Goal: Task Accomplishment & Management: Use online tool/utility

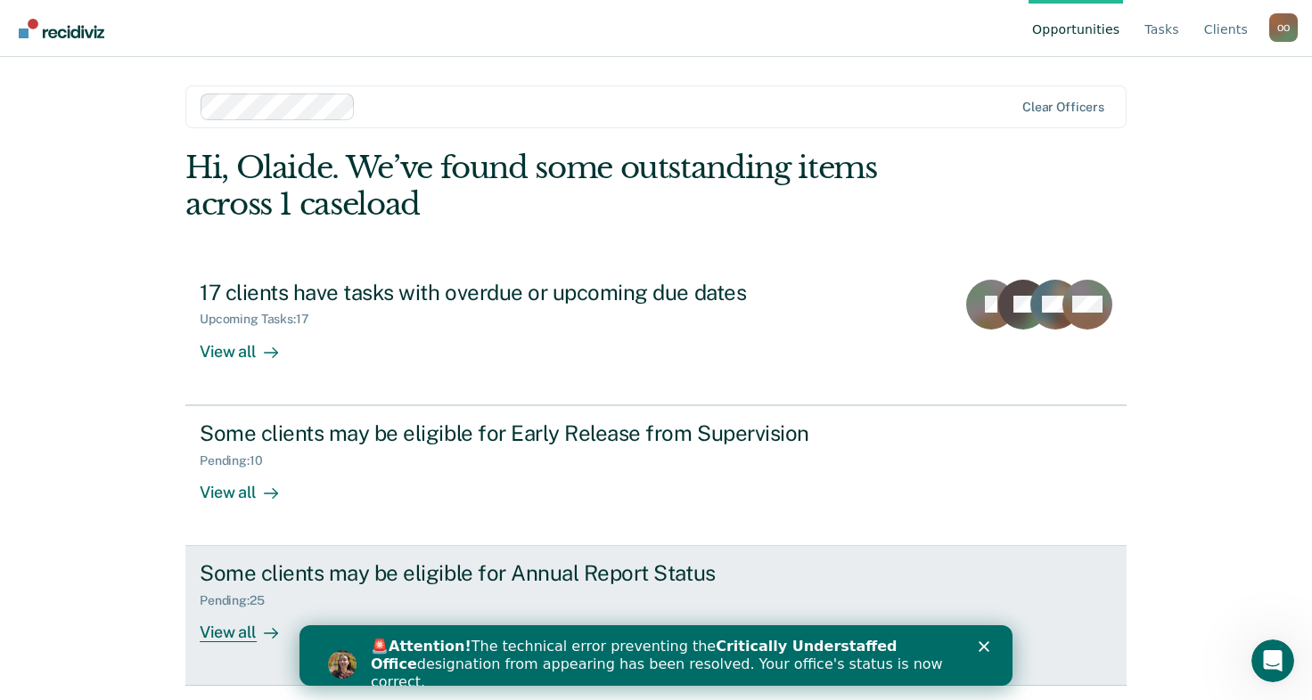
click at [239, 632] on div "View all" at bounding box center [250, 626] width 100 height 35
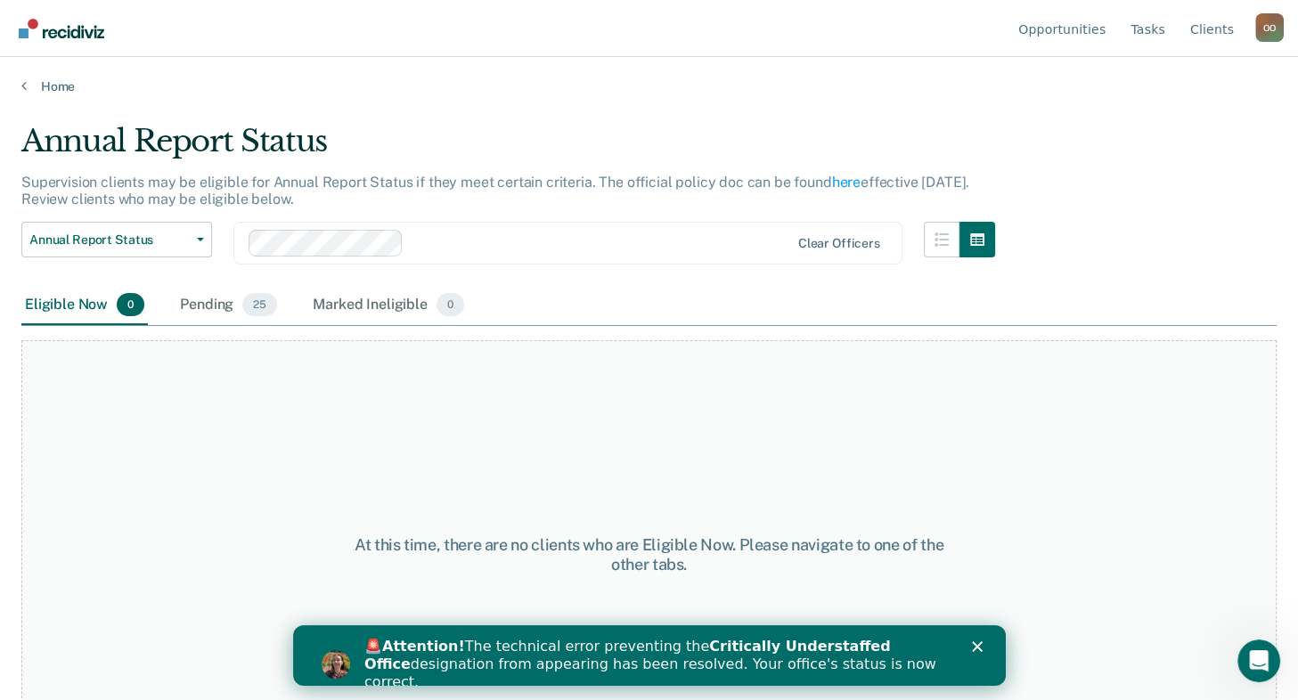
click at [217, 300] on div "Pending 25" at bounding box center [228, 305] width 104 height 39
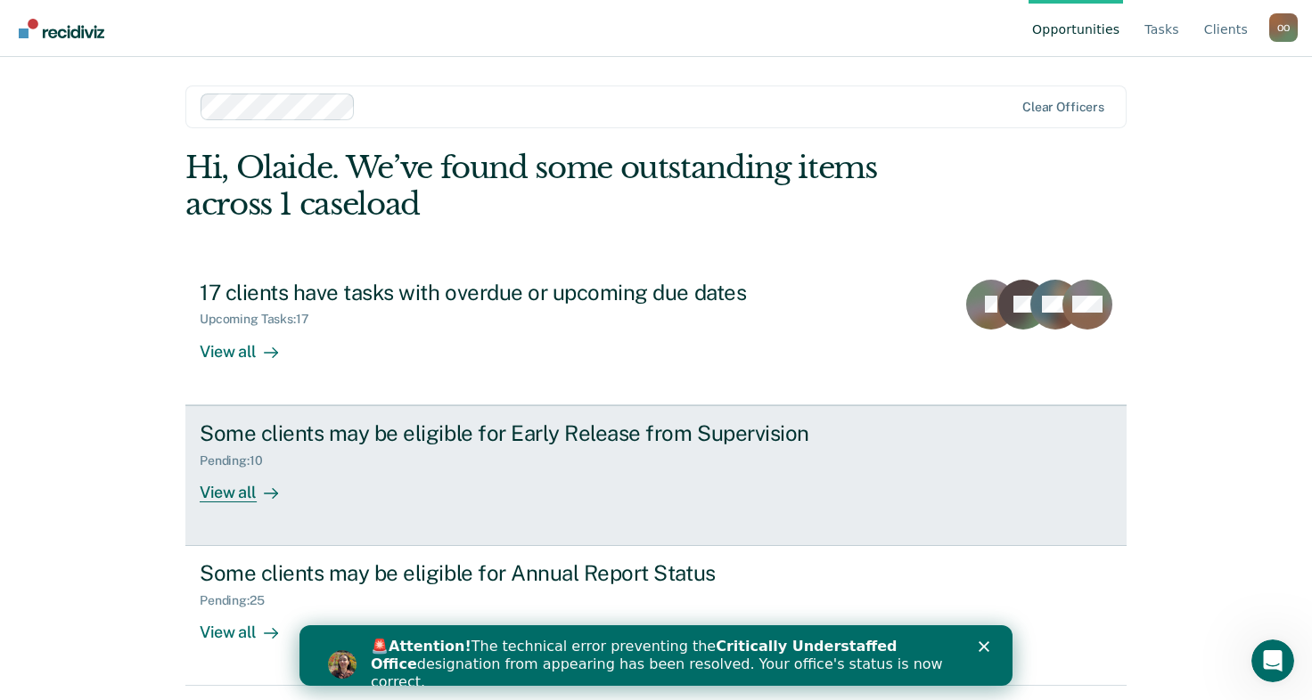
click at [239, 495] on div "View all" at bounding box center [250, 485] width 100 height 35
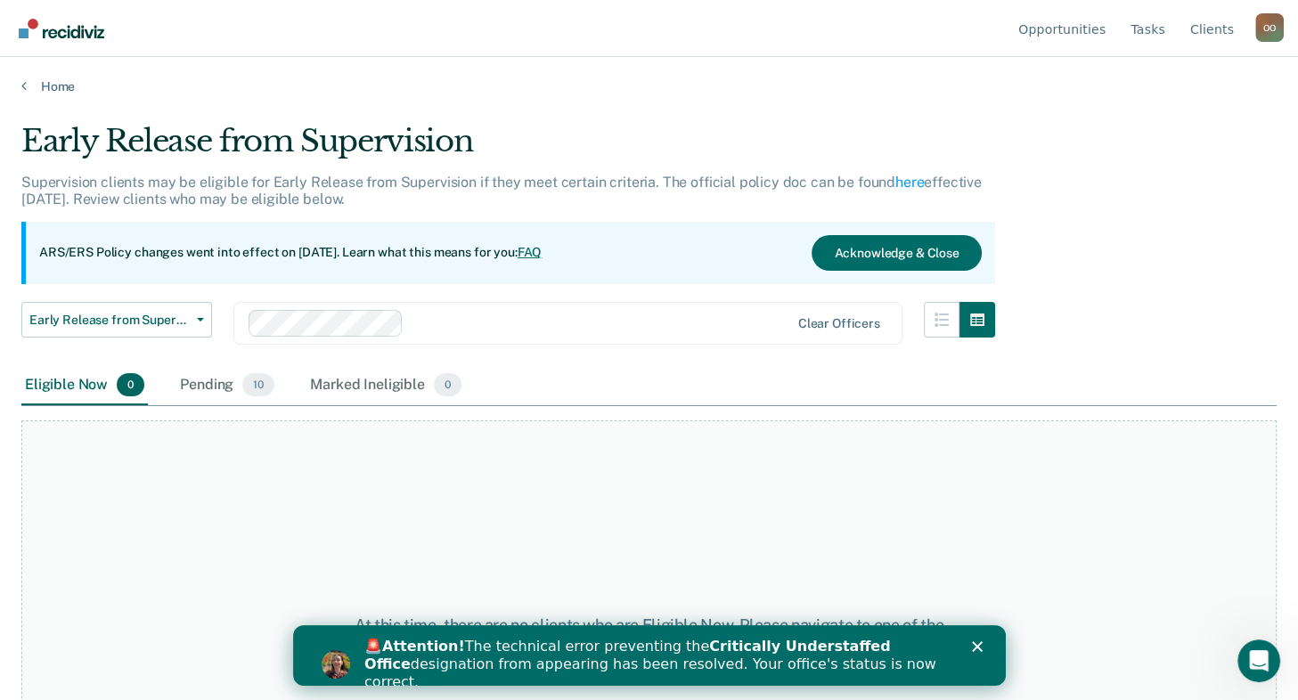
click at [203, 389] on div "Pending 10" at bounding box center [227, 385] width 102 height 39
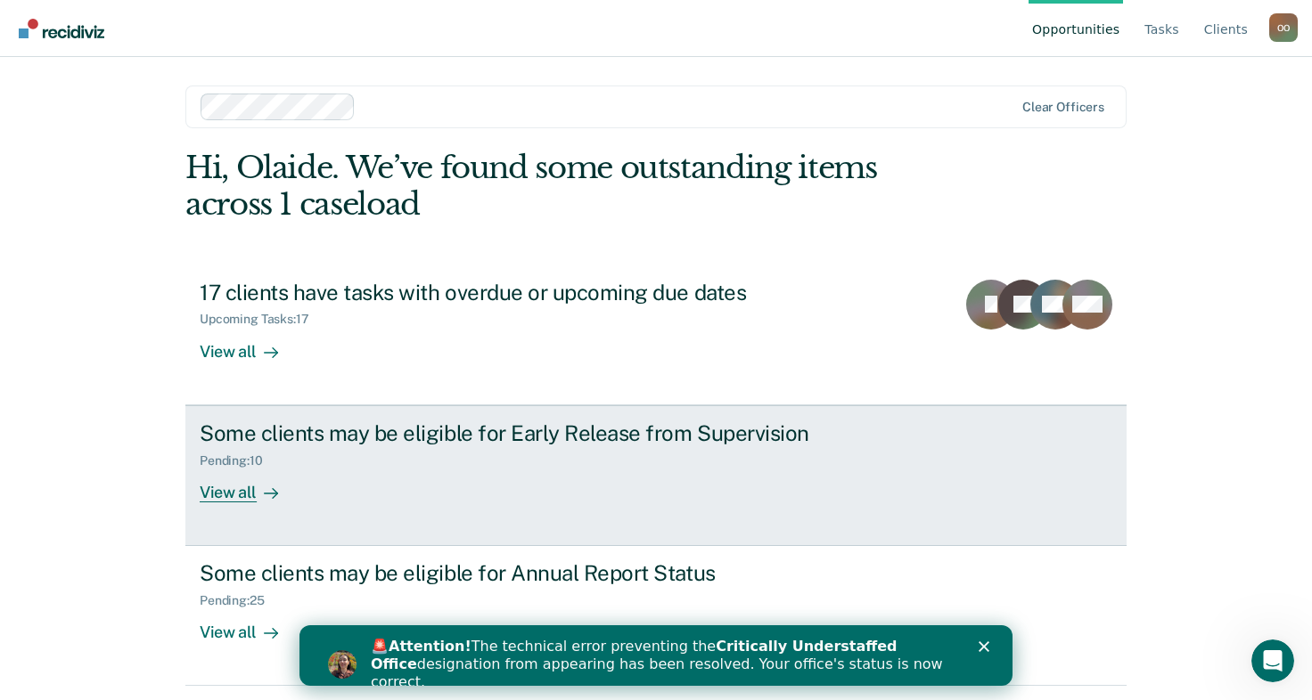
click at [228, 489] on div "View all" at bounding box center [250, 485] width 100 height 35
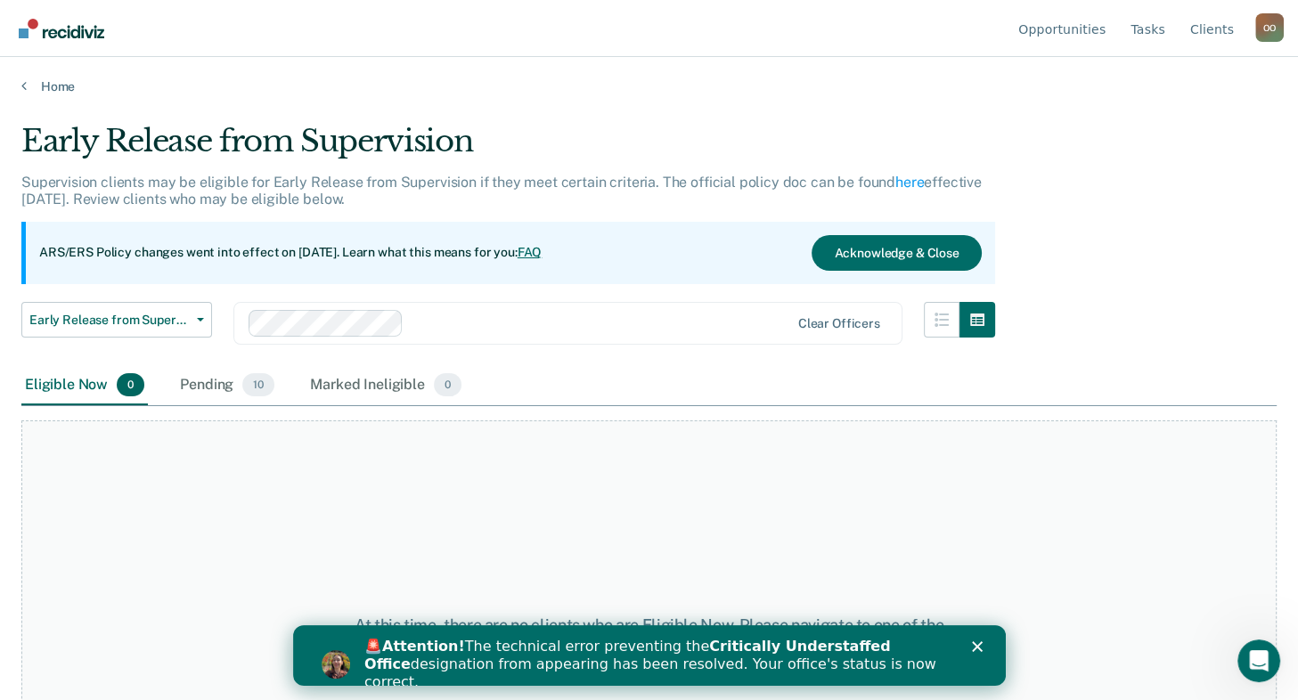
click at [225, 388] on div "Pending 10" at bounding box center [227, 385] width 102 height 39
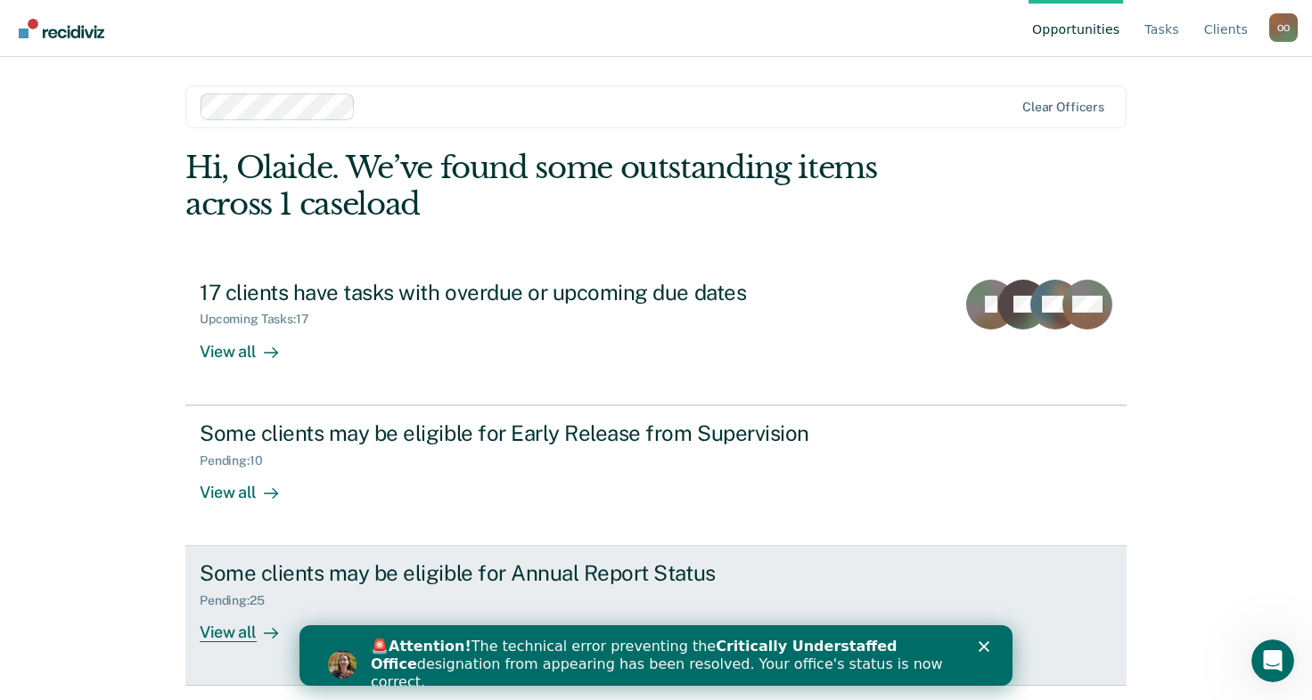
click at [239, 625] on div "View all" at bounding box center [250, 626] width 100 height 35
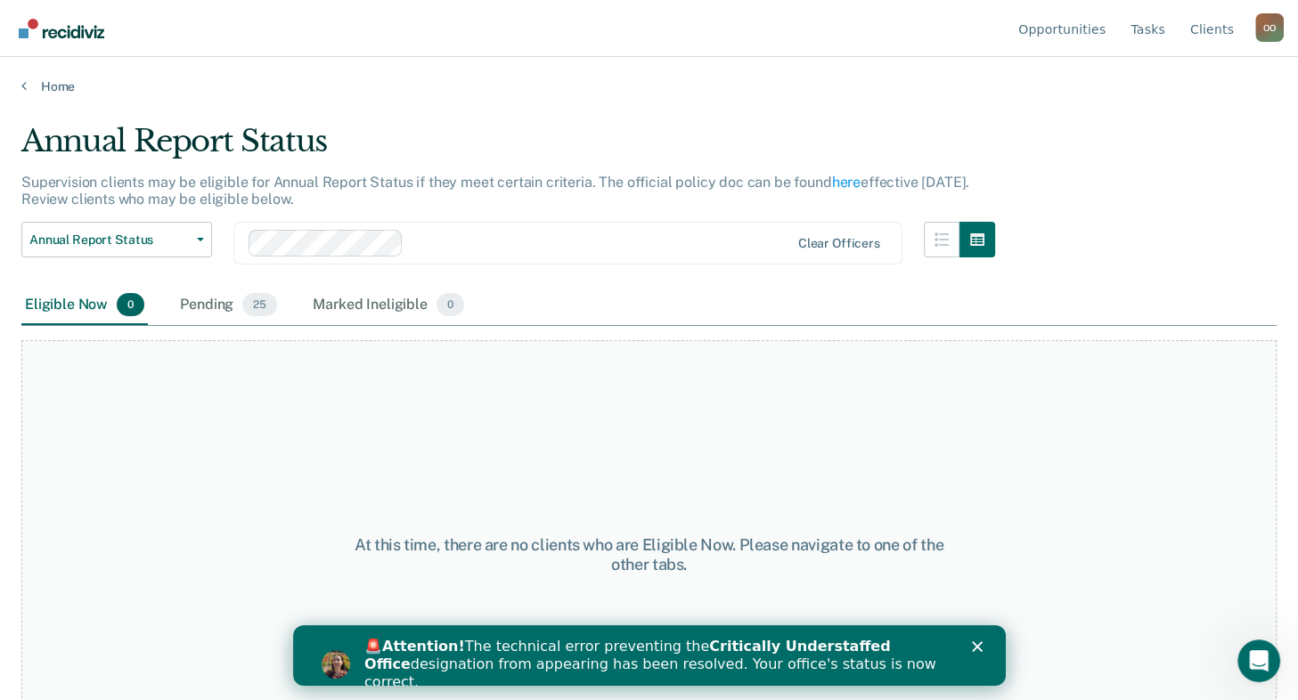
click at [230, 305] on div "Pending 25" at bounding box center [228, 305] width 104 height 39
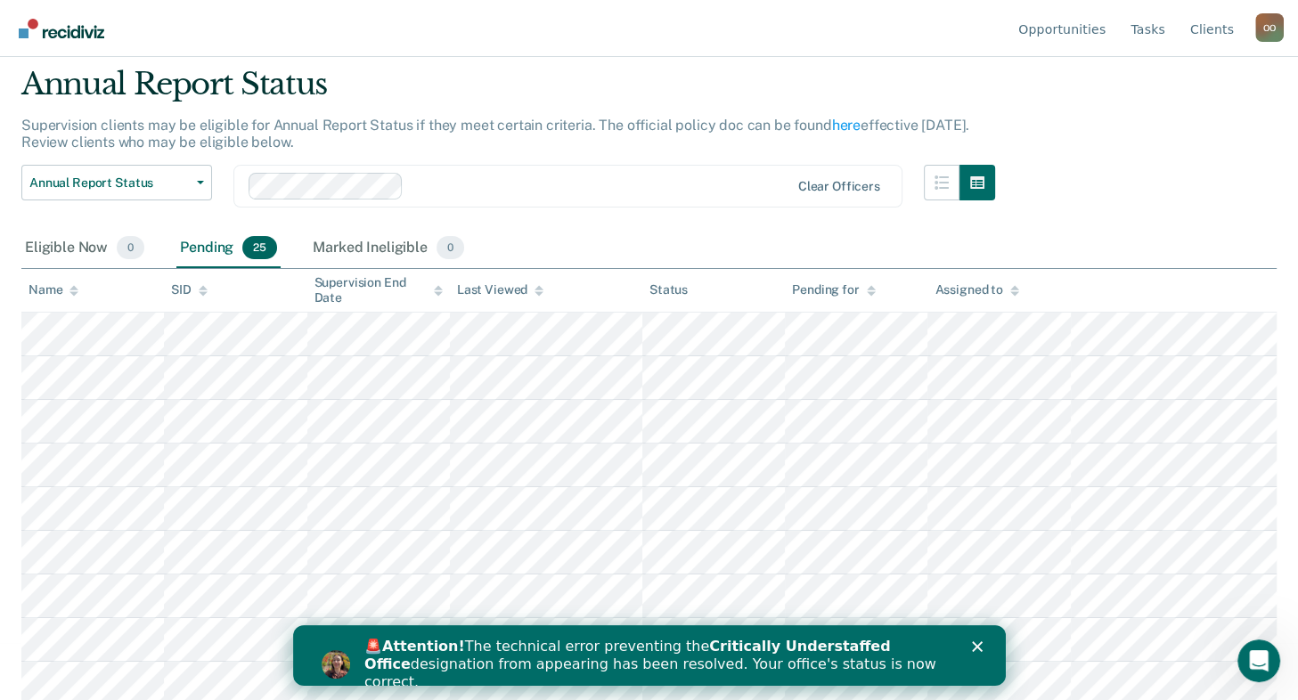
scroll to position [89, 0]
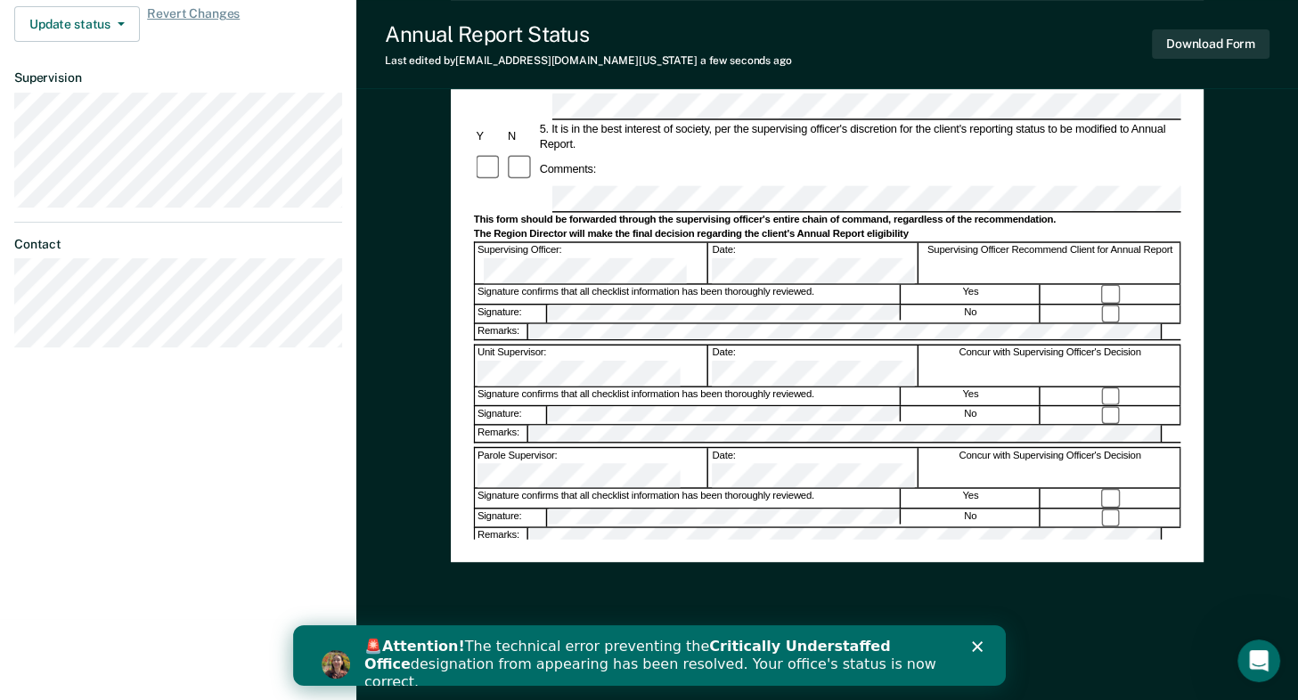
scroll to position [568, 0]
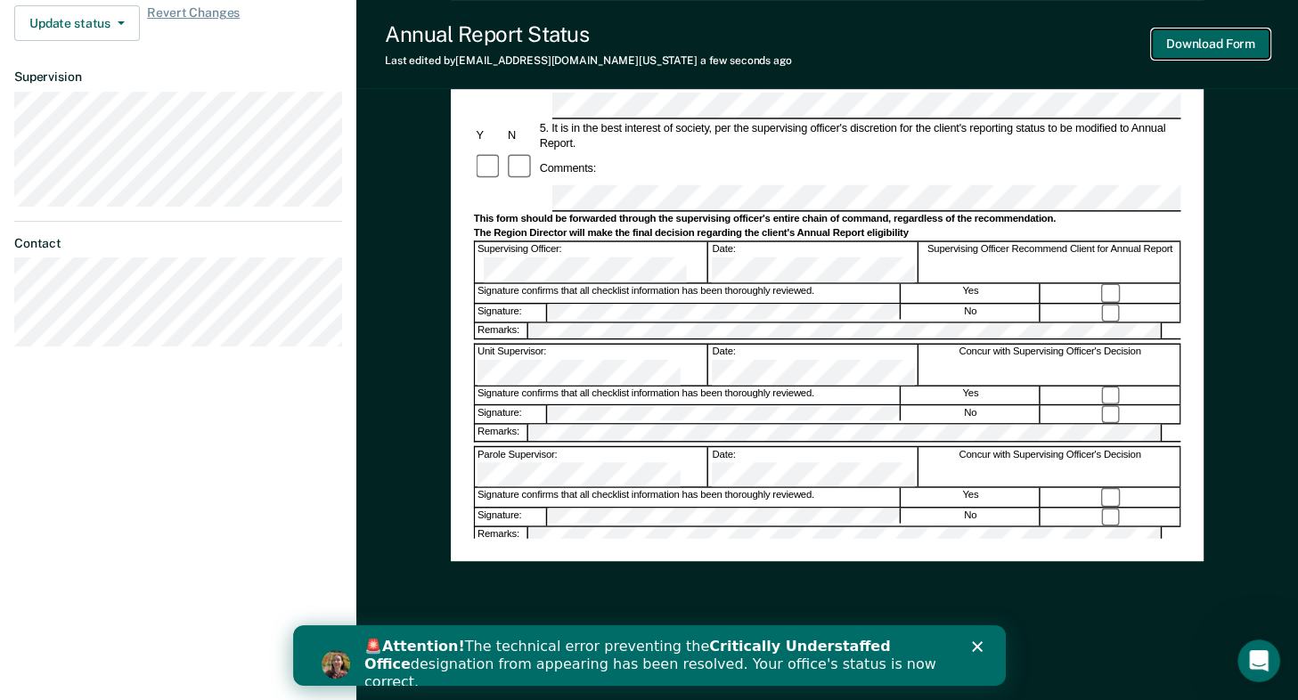
click at [1204, 41] on button "Download Form" at bounding box center [1211, 43] width 118 height 29
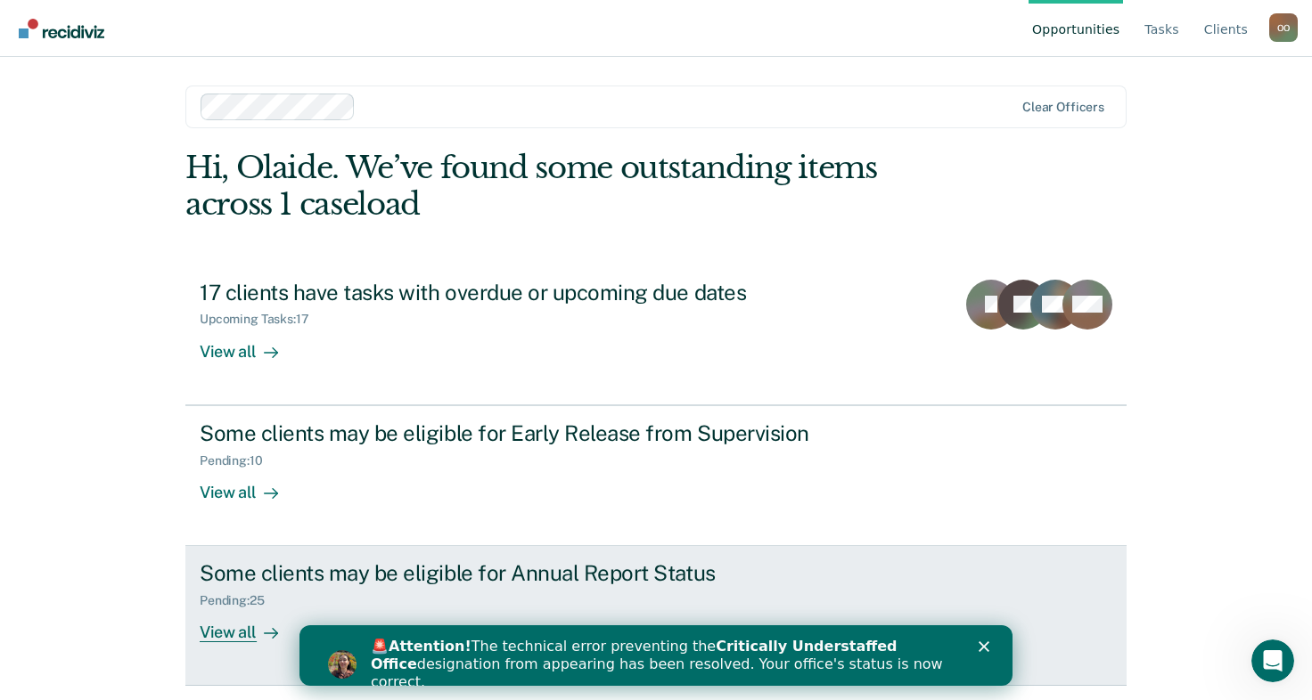
click at [242, 625] on div "View all" at bounding box center [250, 626] width 100 height 35
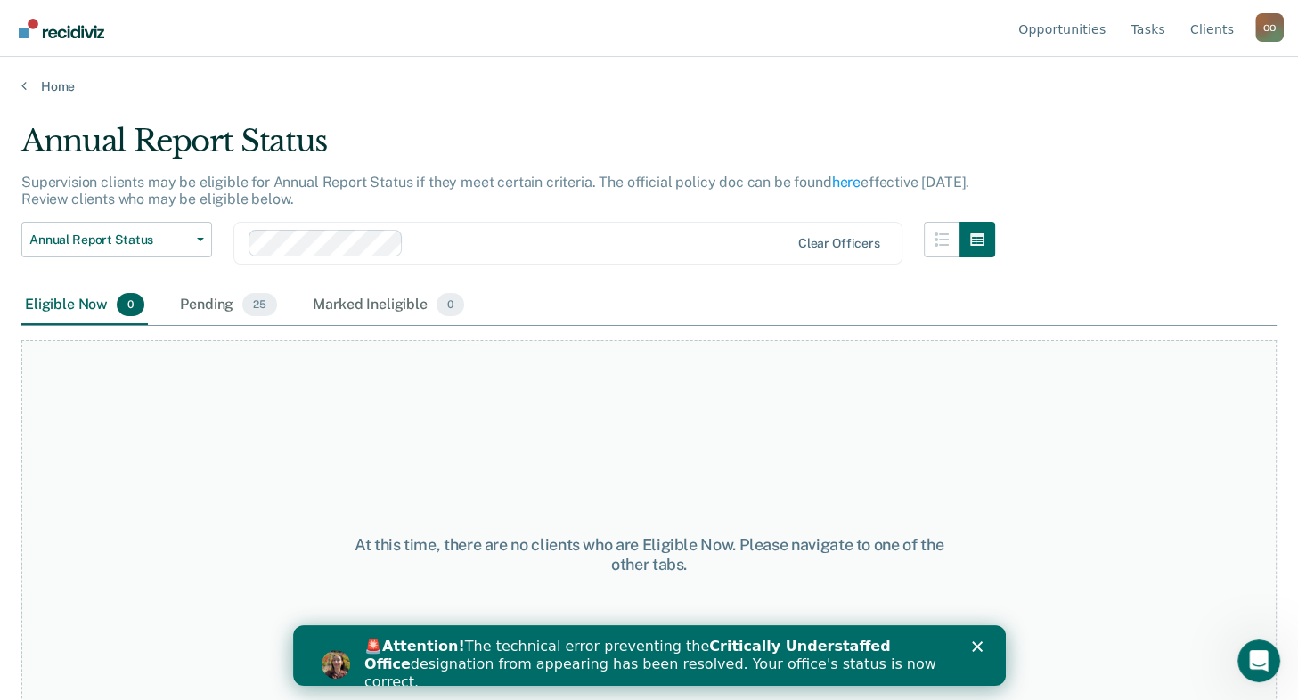
click at [232, 300] on div "Pending 25" at bounding box center [228, 305] width 104 height 39
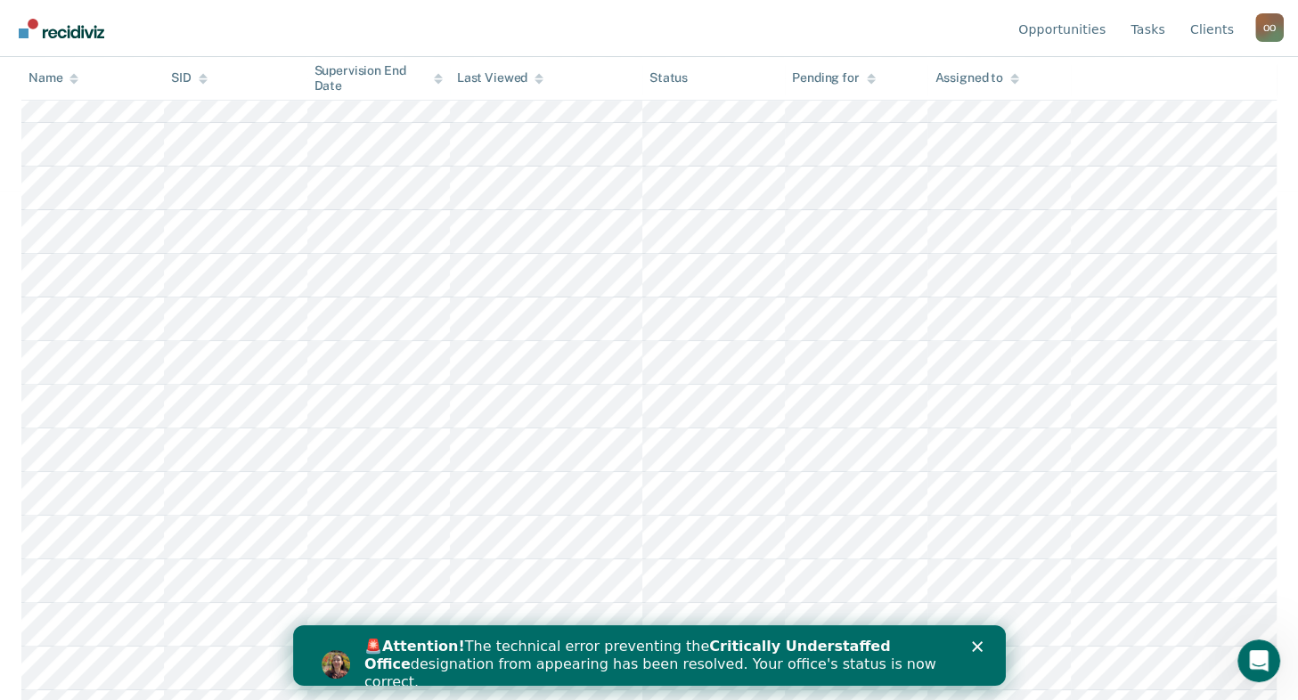
scroll to position [535, 0]
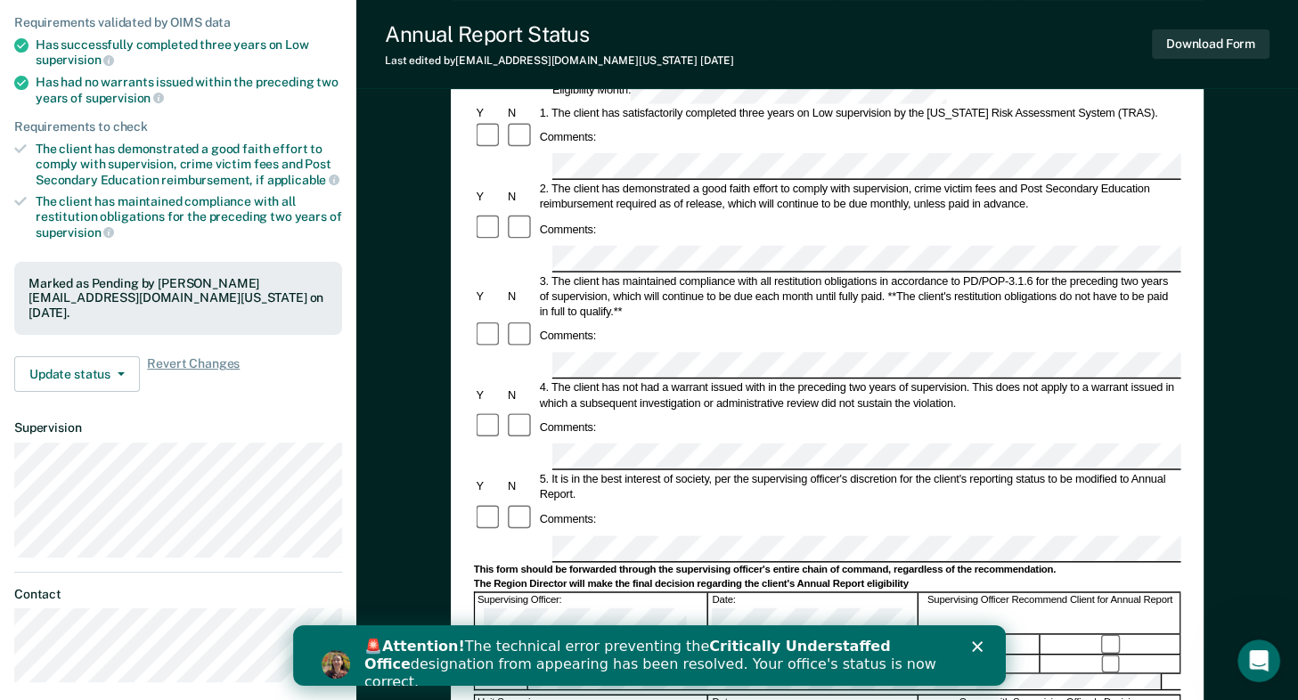
scroll to position [211, 0]
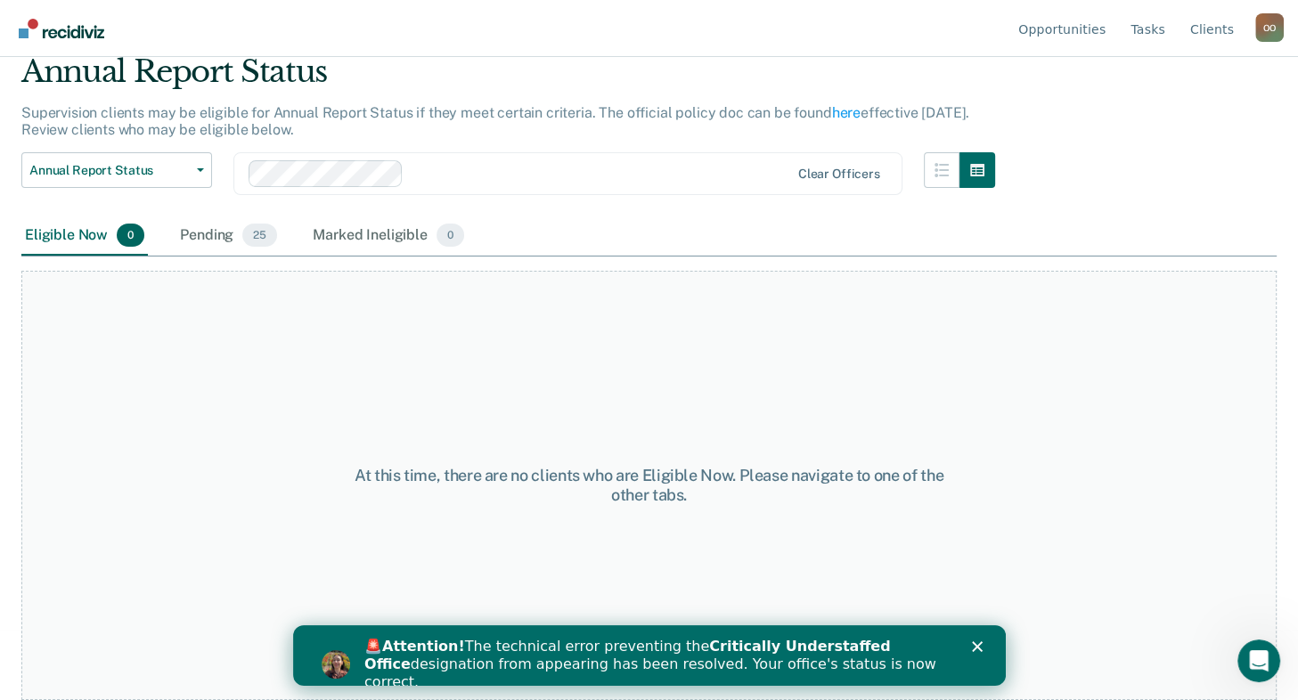
scroll to position [68, 0]
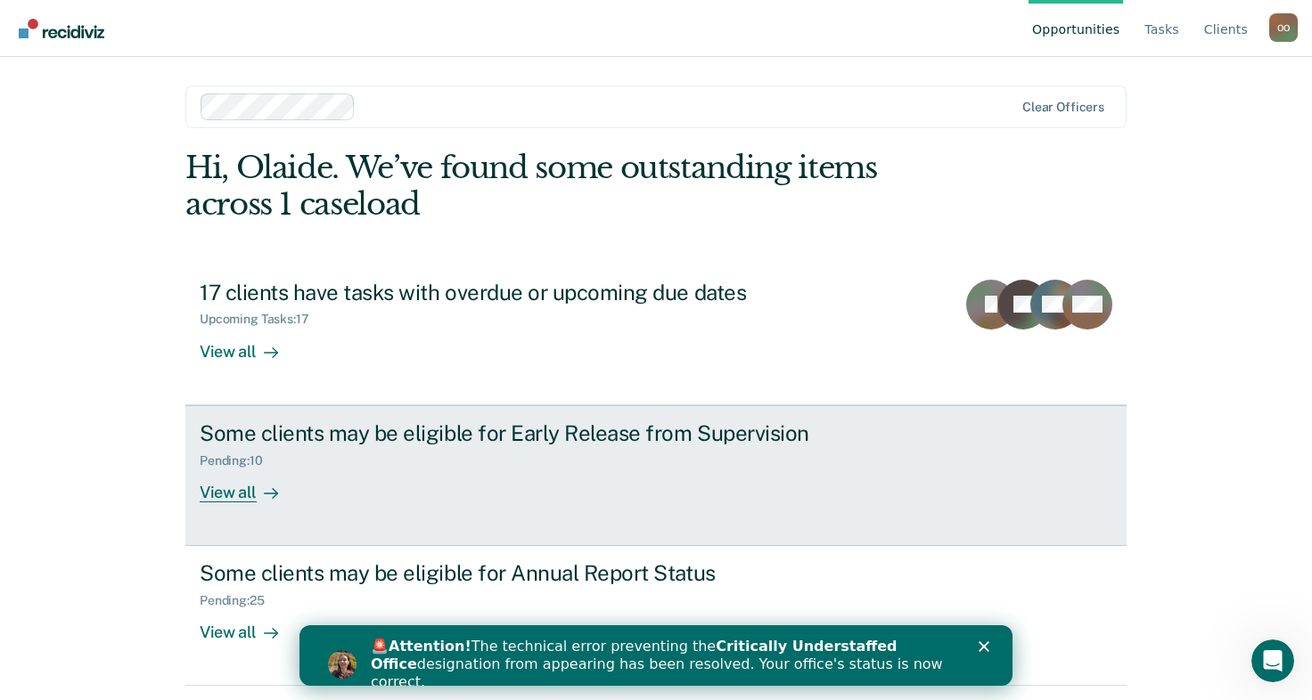
click at [222, 486] on div "View all" at bounding box center [250, 485] width 100 height 35
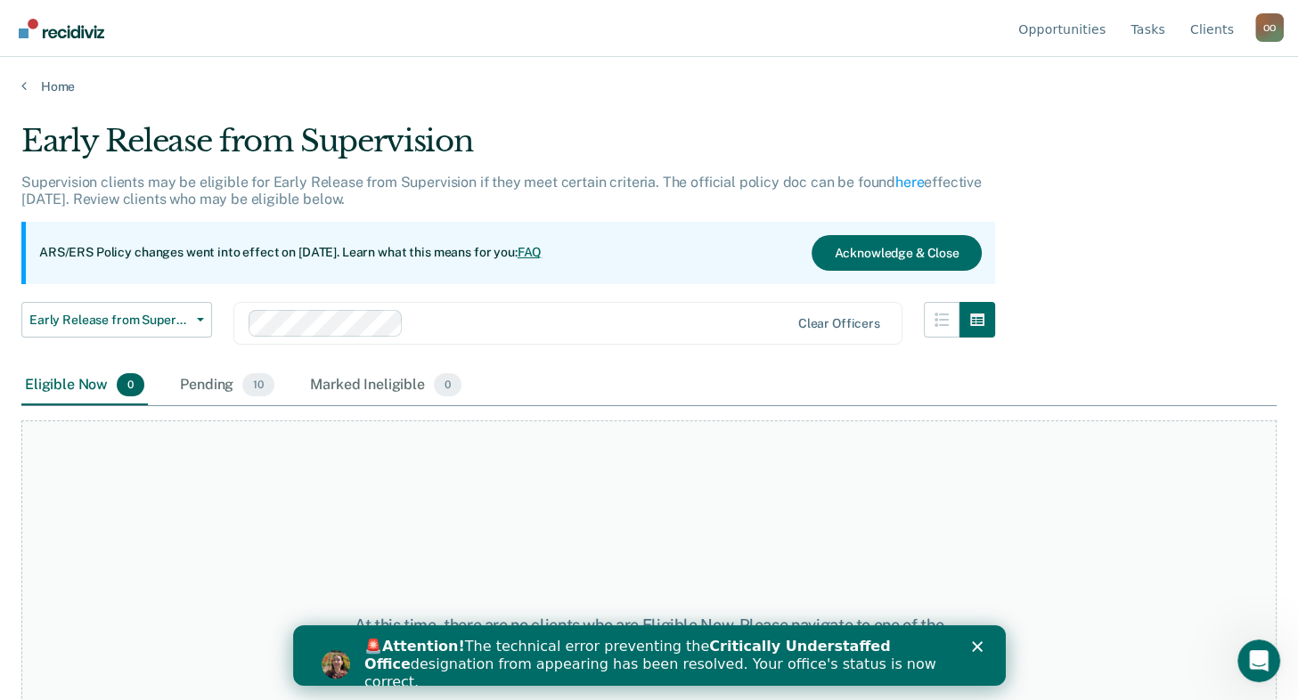
click at [197, 383] on div "Pending 10" at bounding box center [227, 385] width 102 height 39
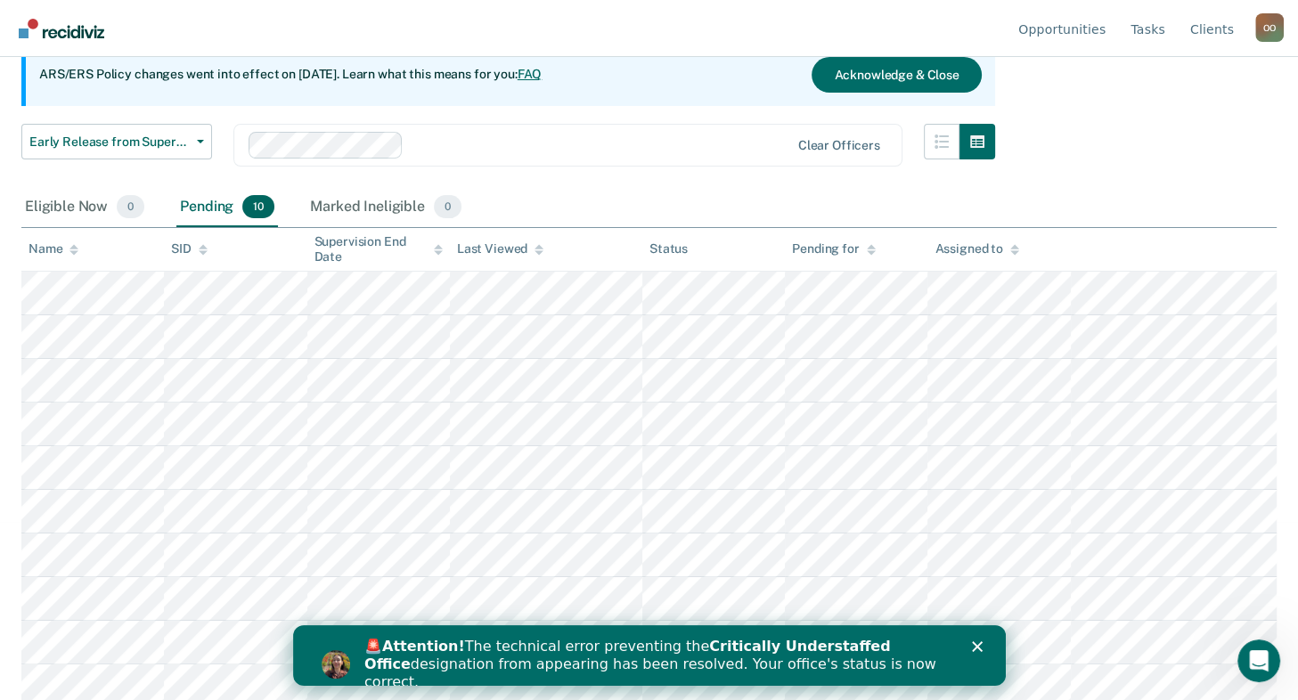
scroll to position [184, 0]
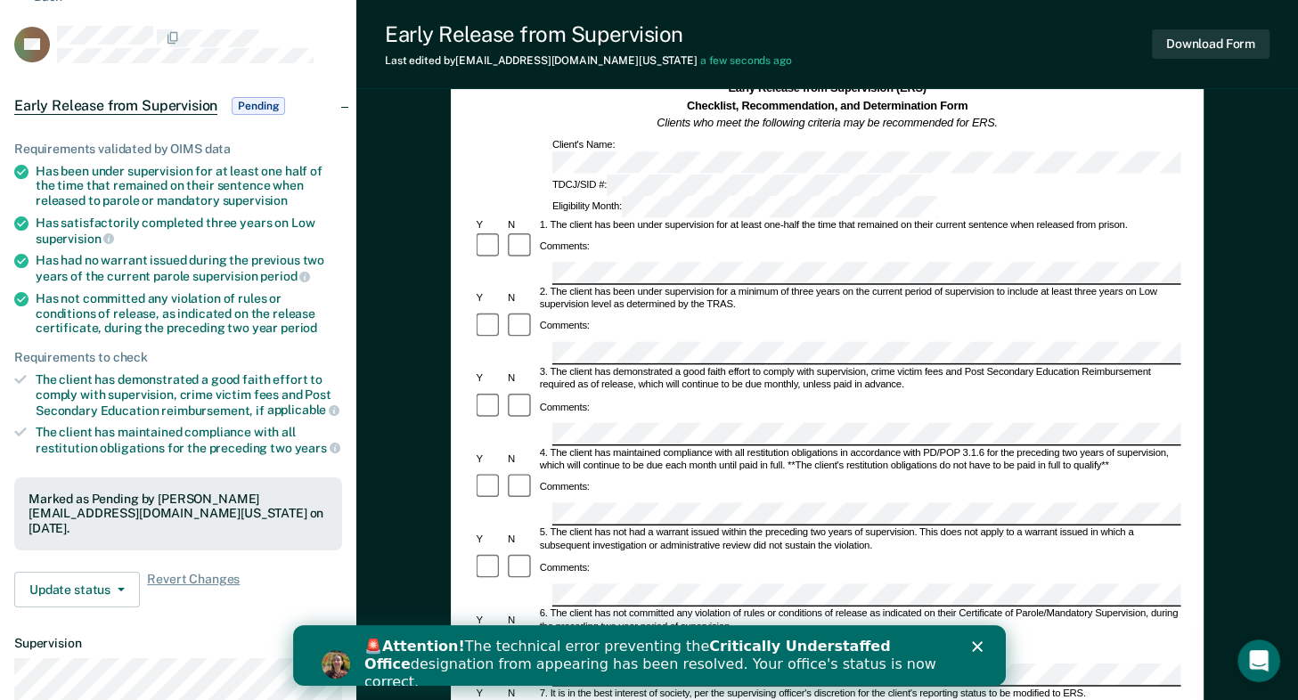
scroll to position [89, 0]
click at [1189, 40] on button "Download Form" at bounding box center [1211, 43] width 118 height 29
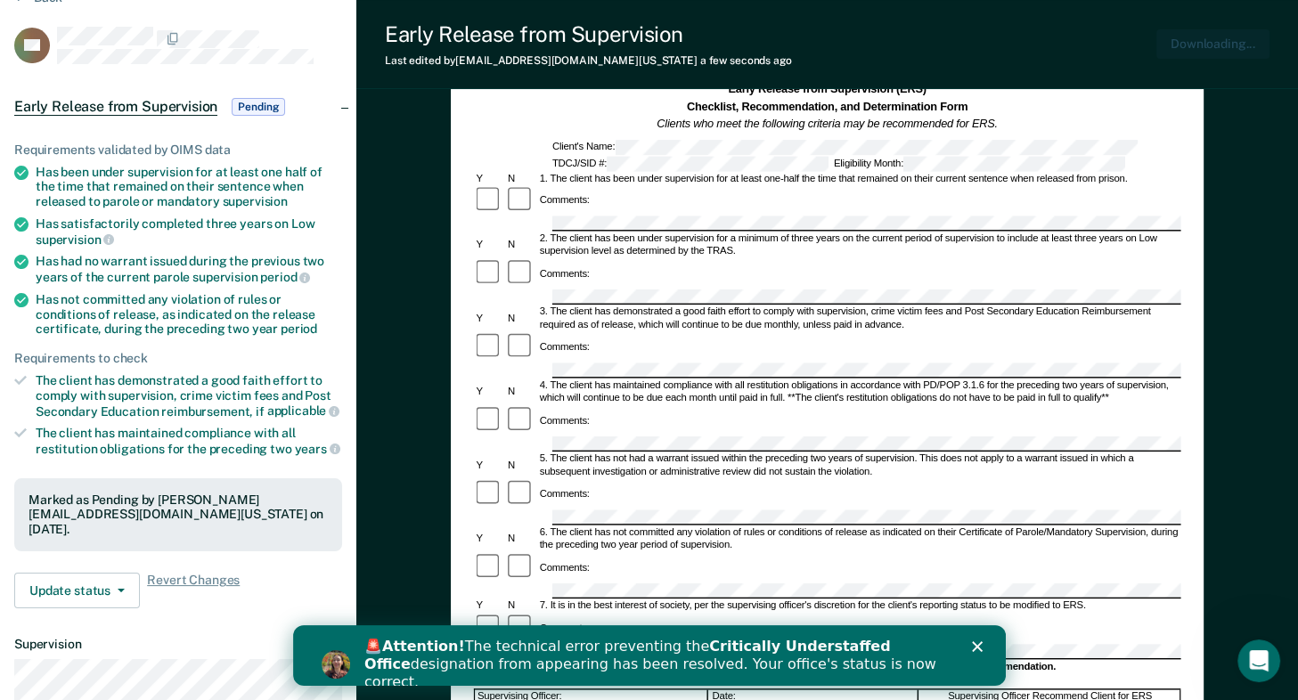
scroll to position [0, 0]
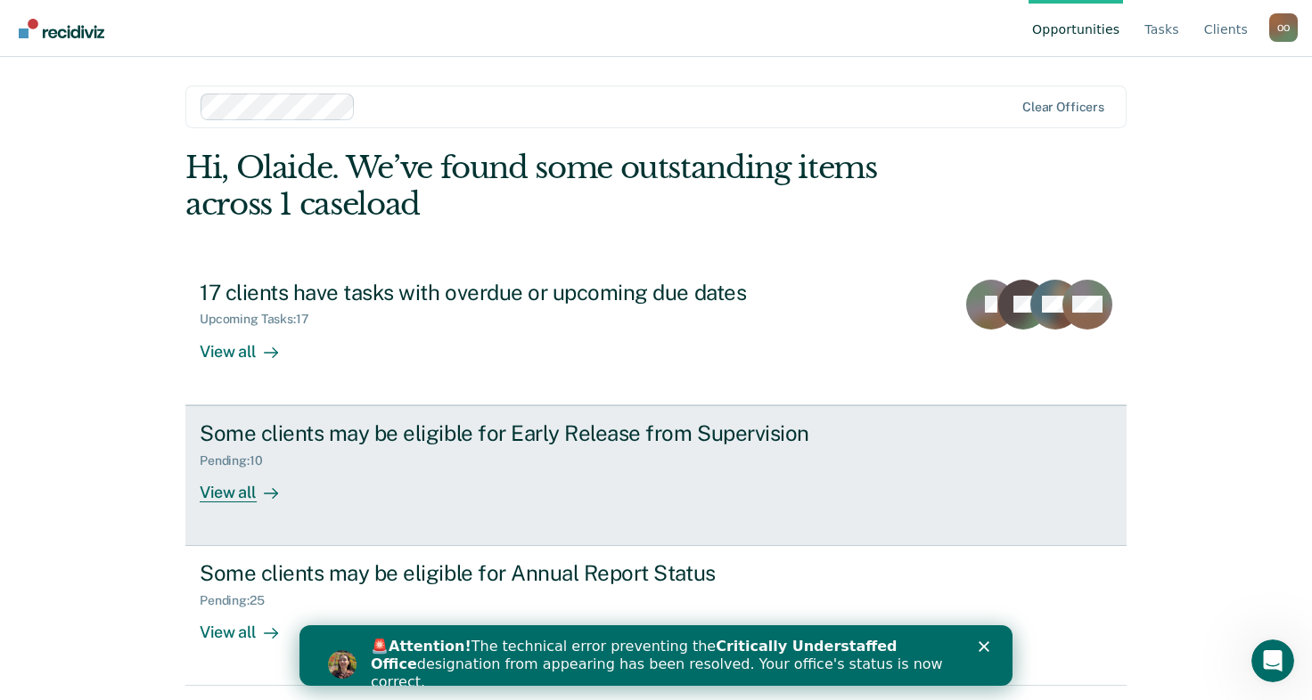
click at [210, 493] on div "View all" at bounding box center [250, 485] width 100 height 35
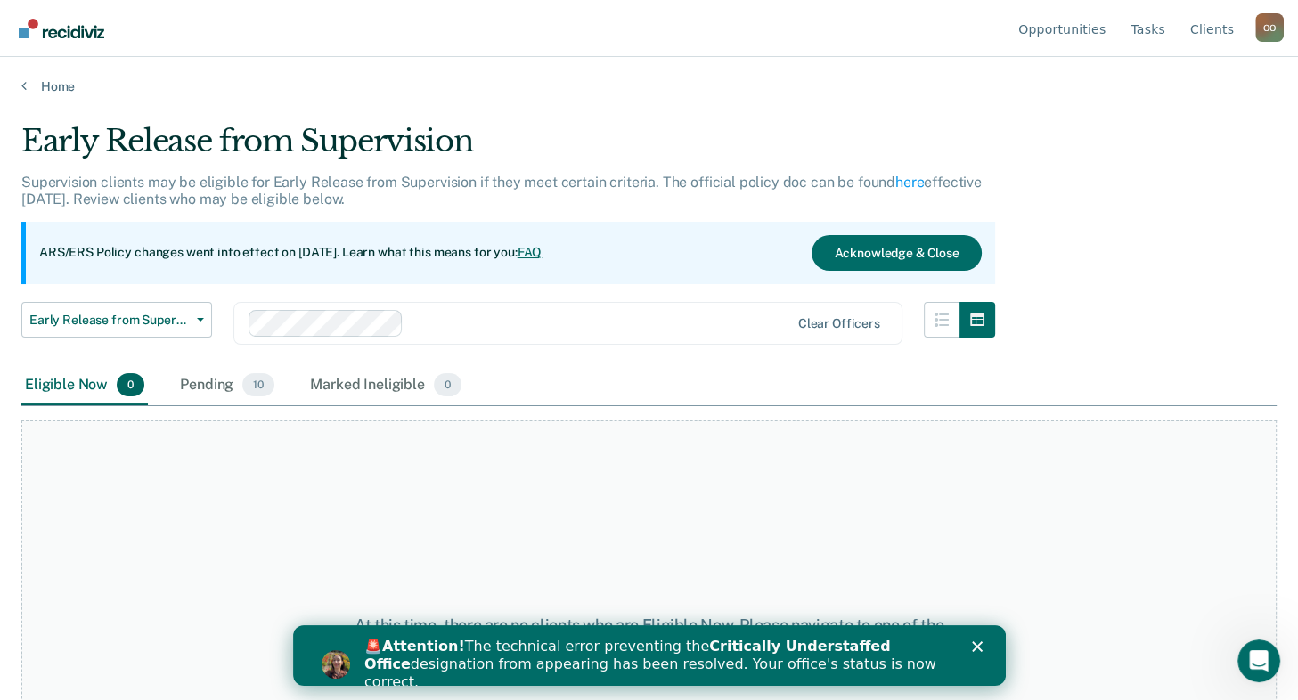
click at [209, 381] on div "Pending 10" at bounding box center [227, 385] width 102 height 39
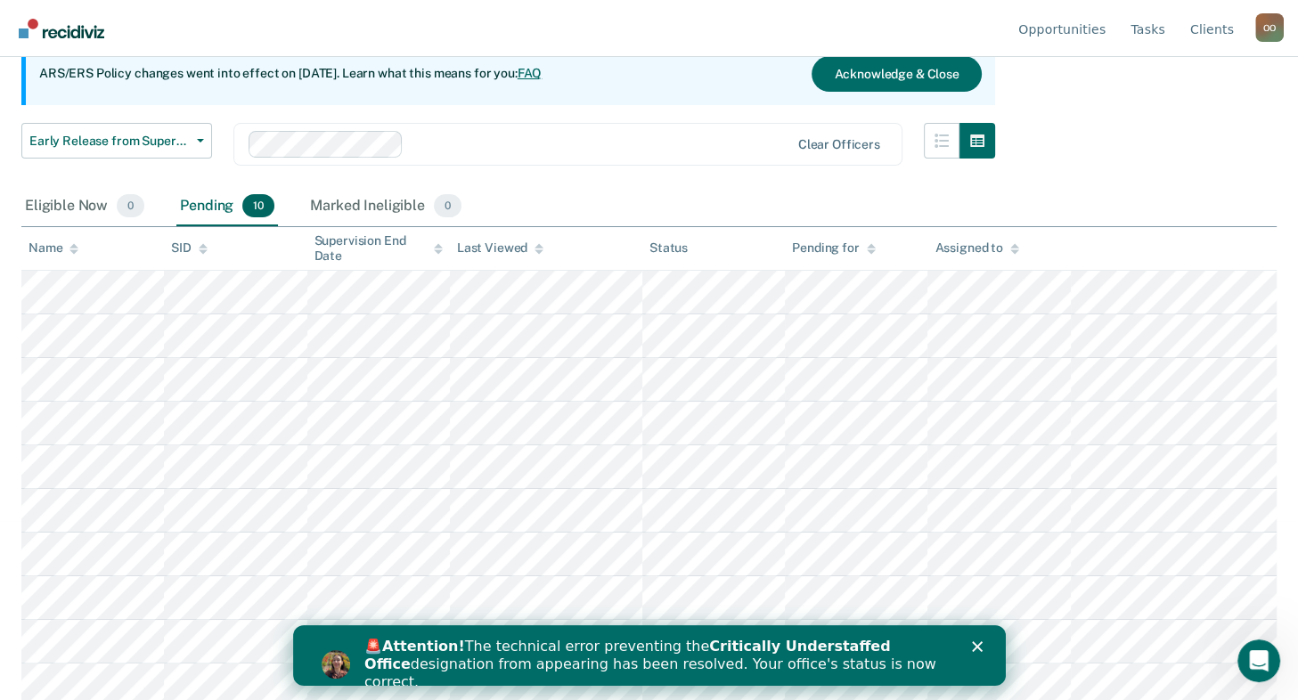
scroll to position [184, 0]
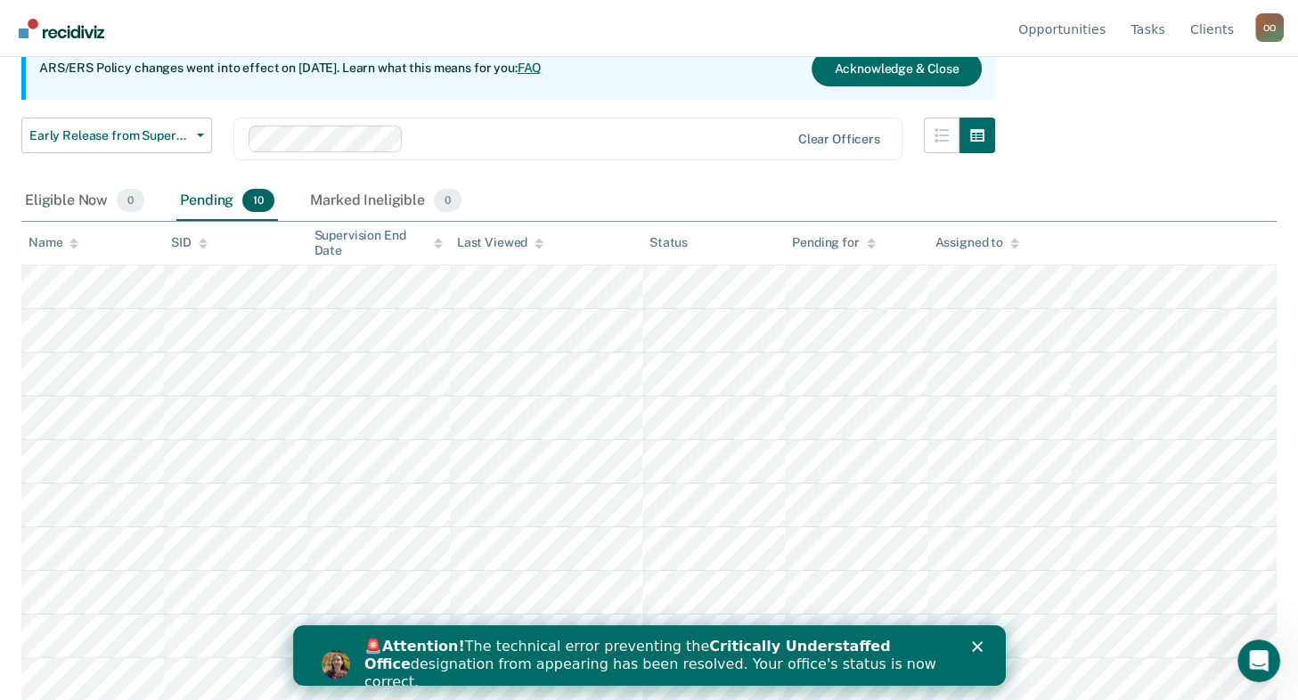
click at [973, 641] on icon "Close" at bounding box center [976, 646] width 11 height 11
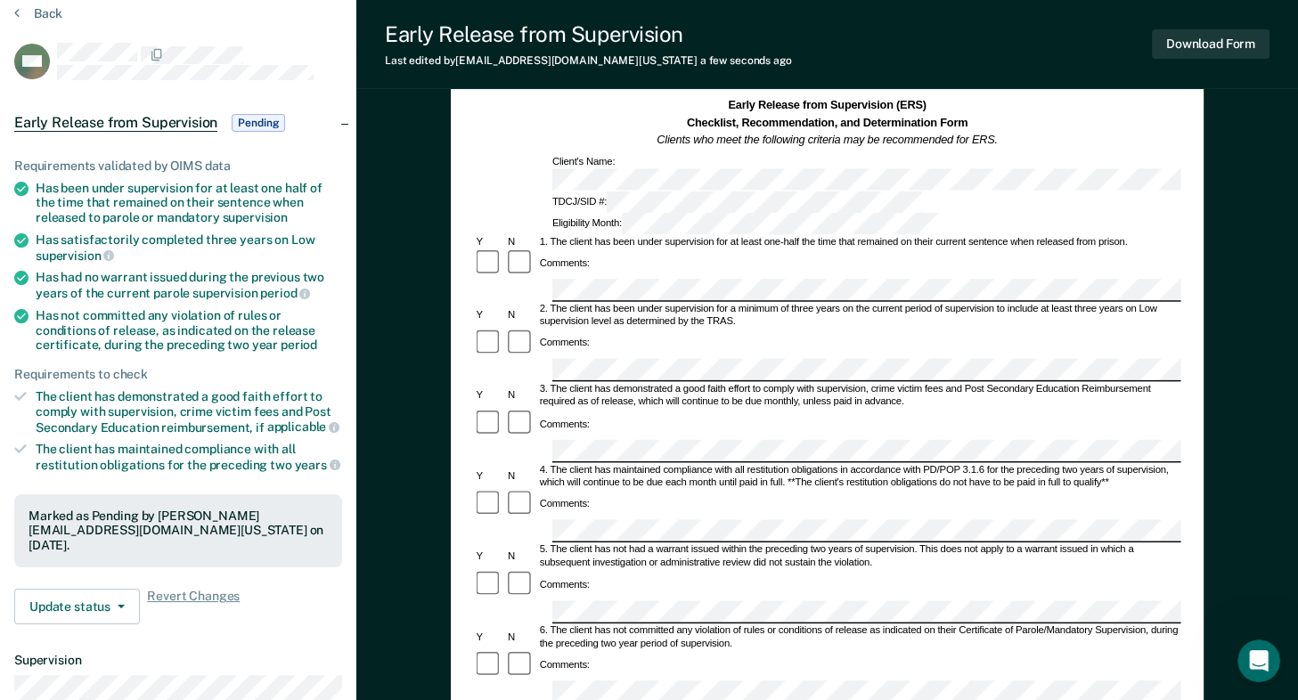
scroll to position [33, 0]
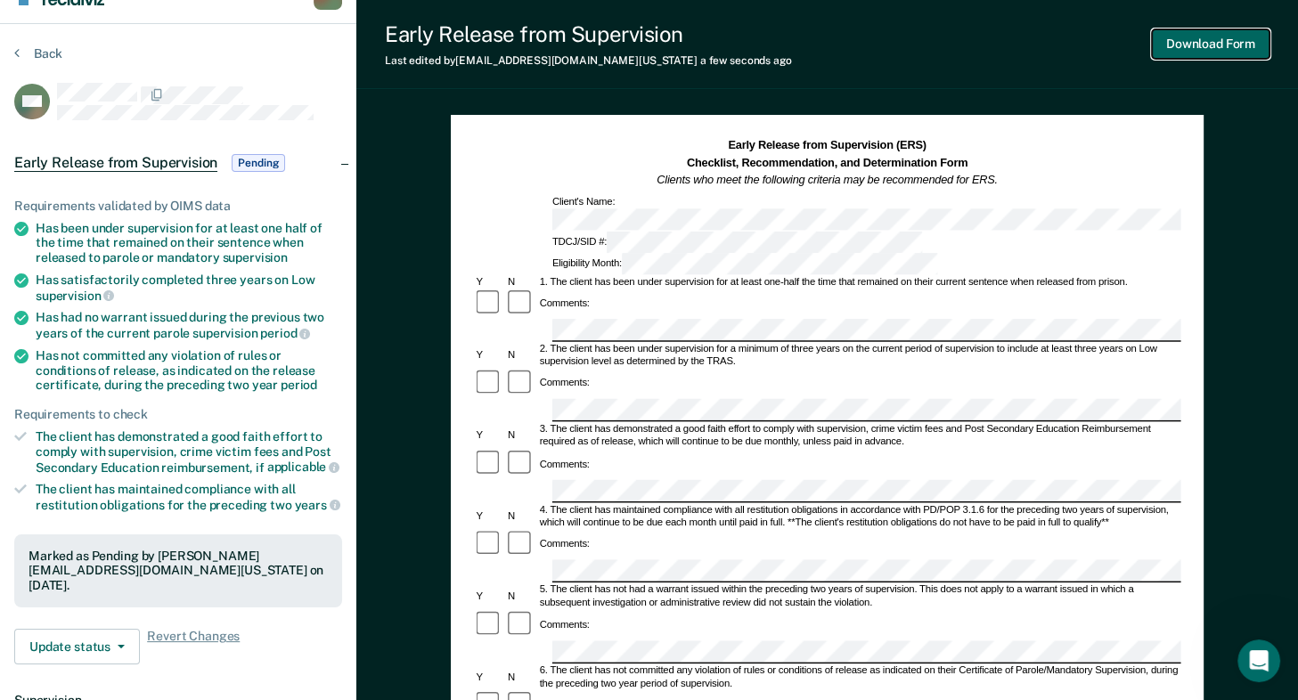
click at [1222, 45] on button "Download Form" at bounding box center [1211, 43] width 118 height 29
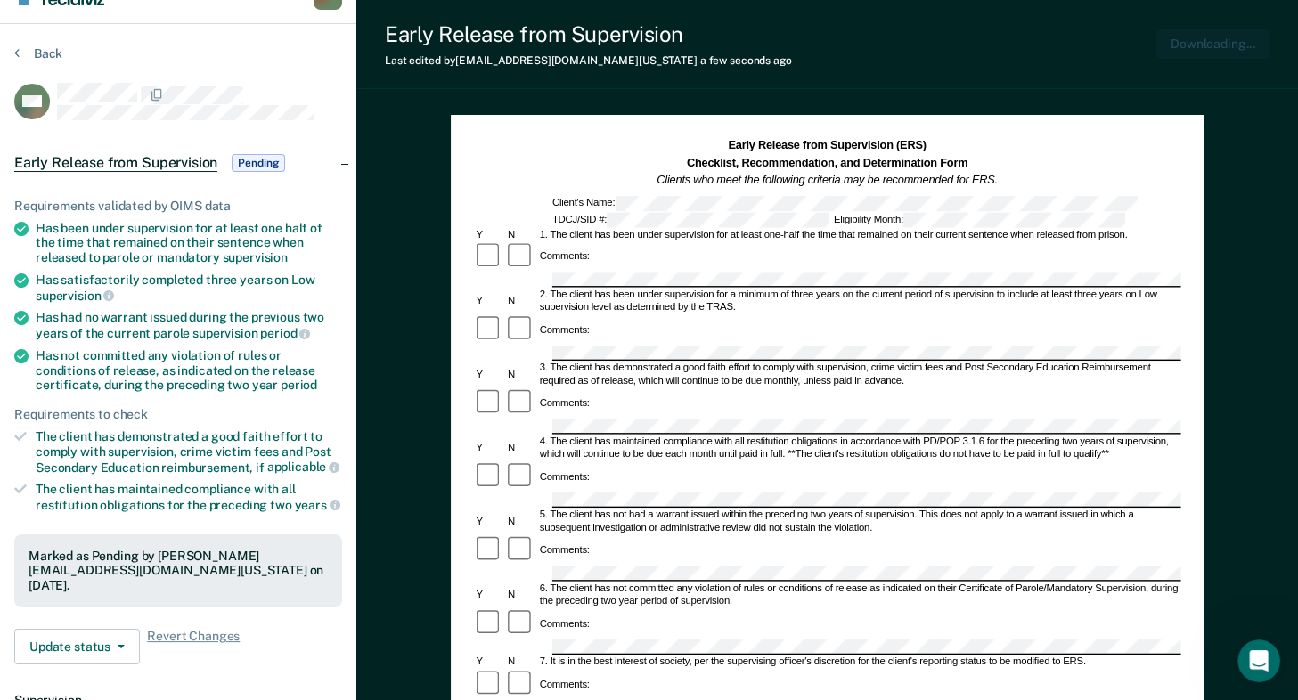
scroll to position [0, 0]
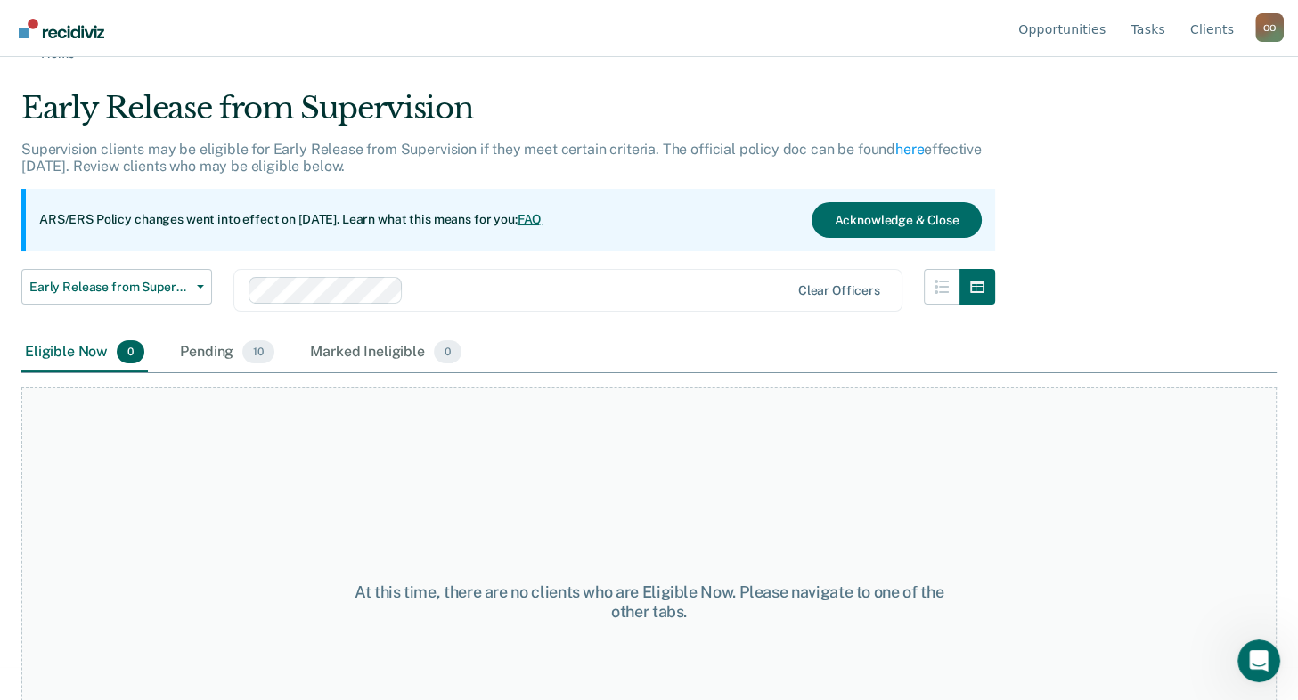
scroll to position [148, 0]
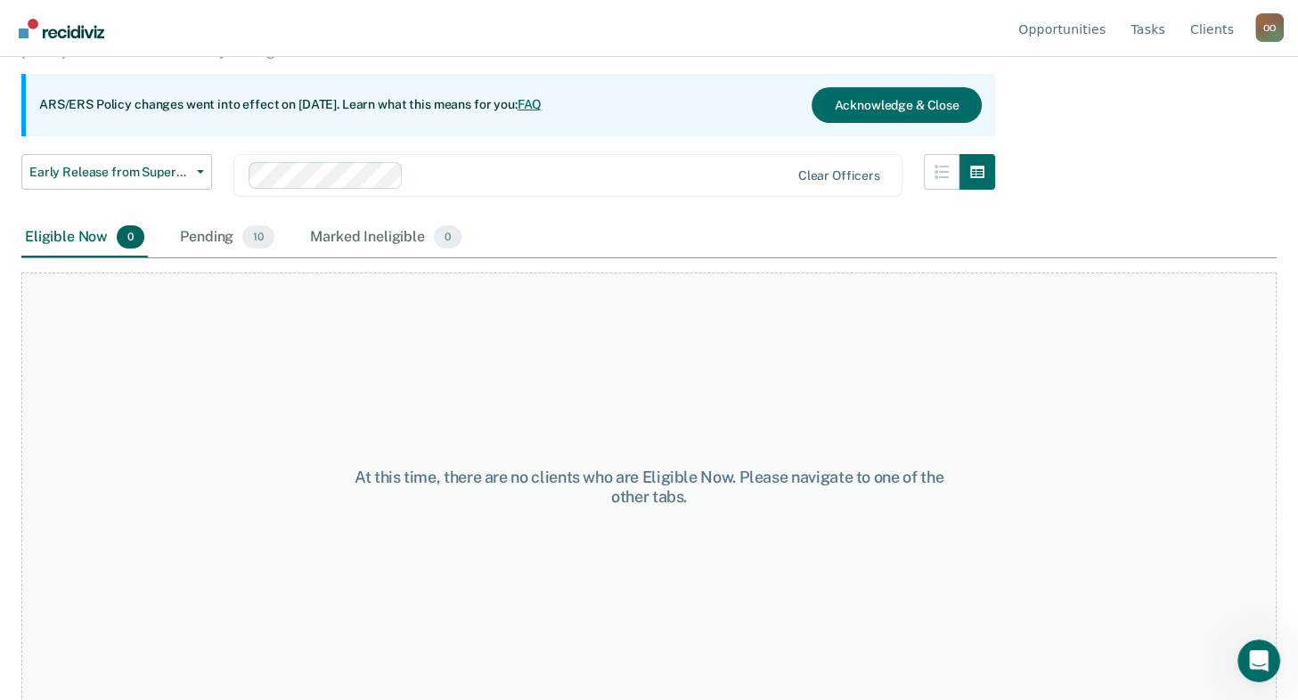
click at [210, 236] on div "Pending 10" at bounding box center [227, 237] width 102 height 39
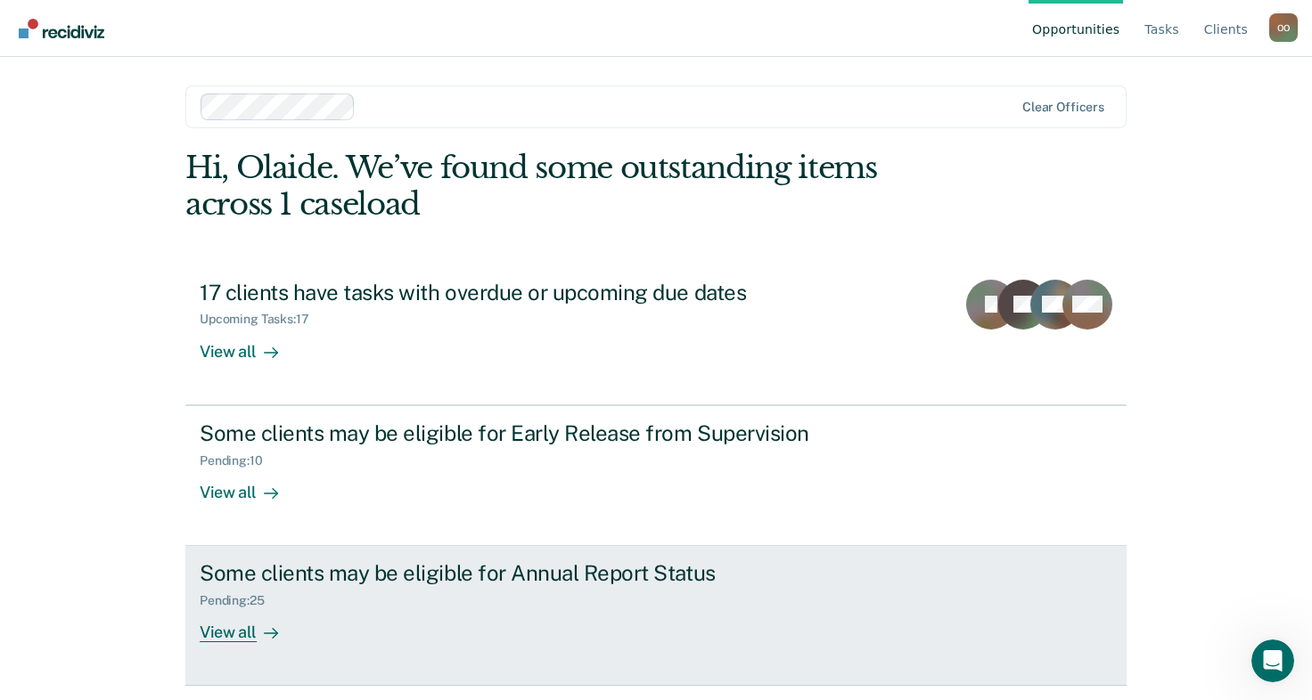
click at [217, 629] on div "View all" at bounding box center [250, 626] width 100 height 35
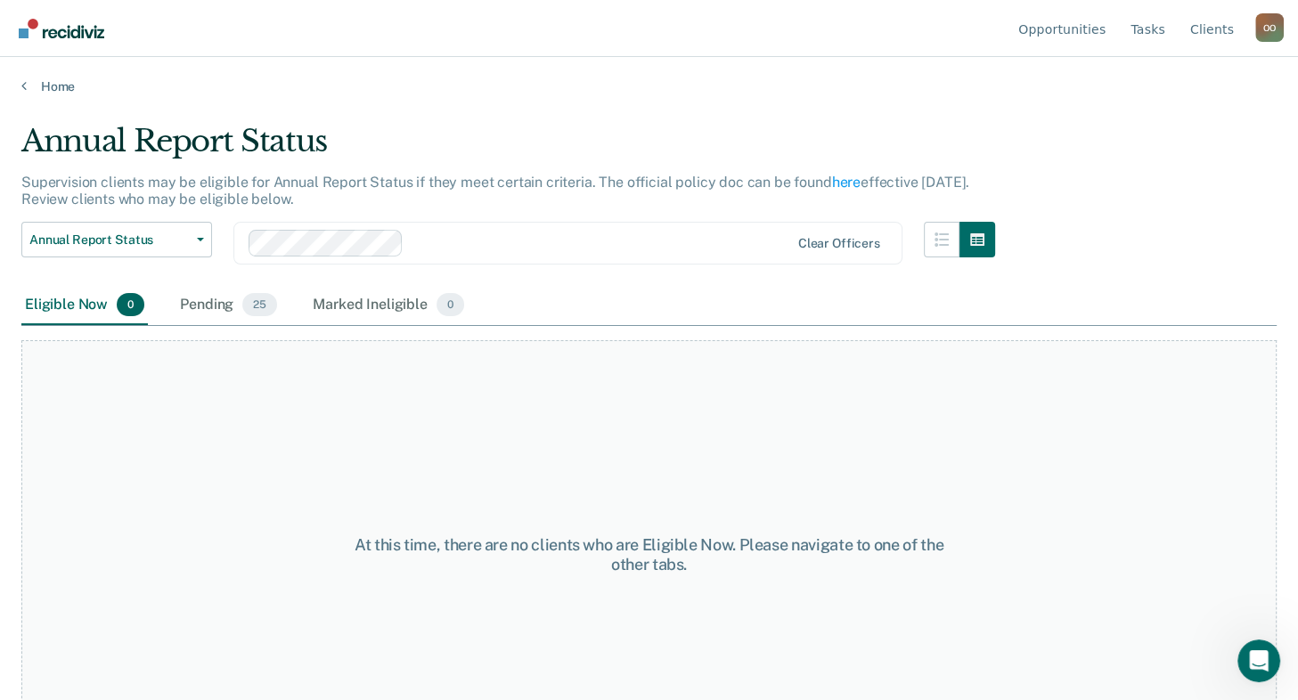
click at [216, 306] on div "Pending 25" at bounding box center [228, 305] width 104 height 39
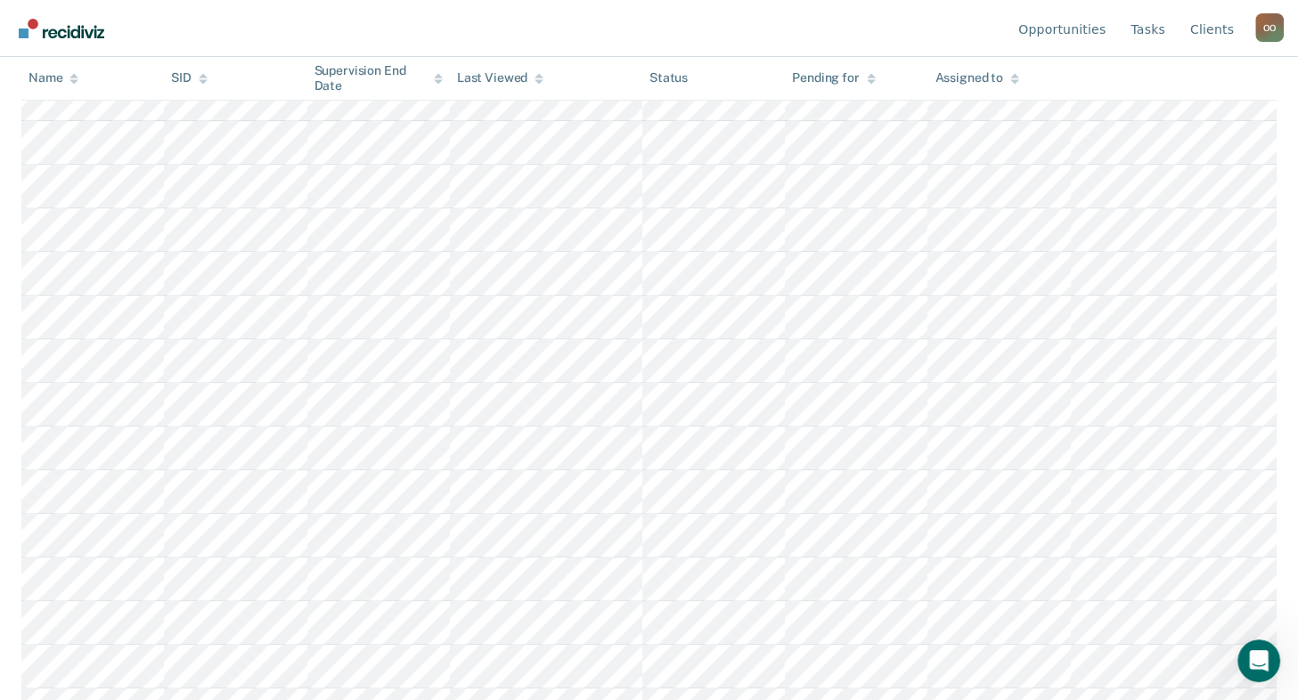
scroll to position [759, 0]
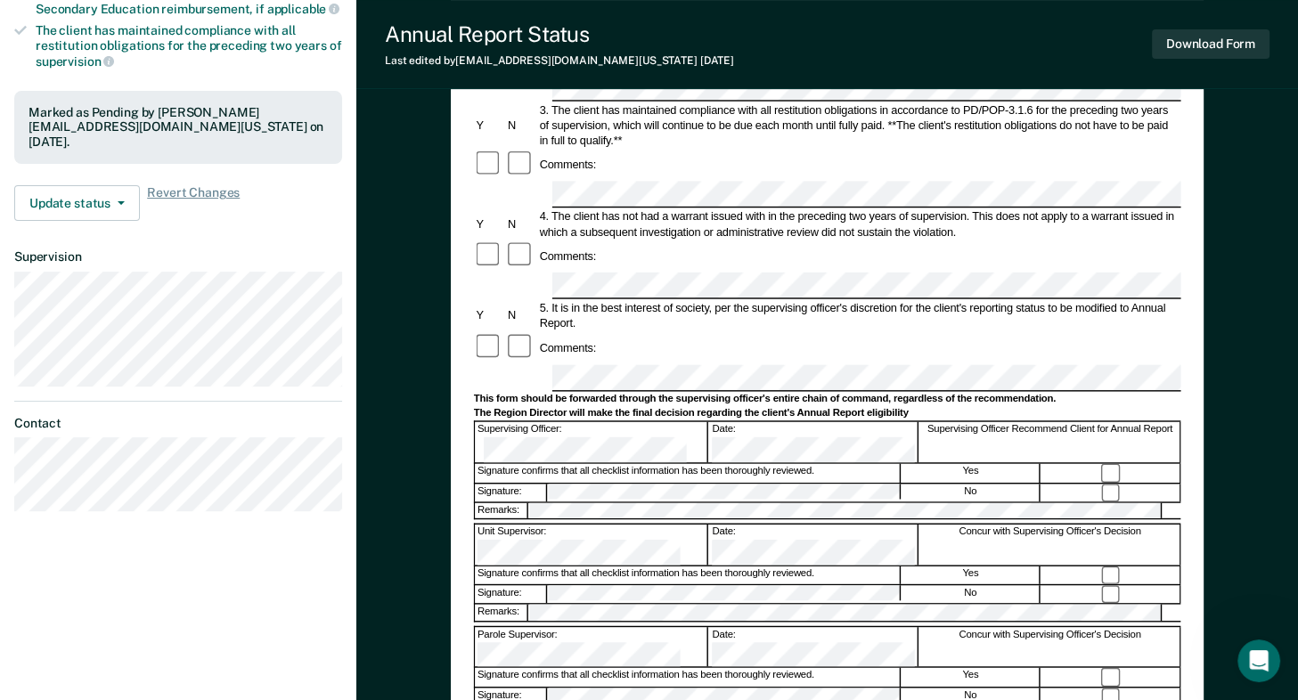
scroll to position [445, 0]
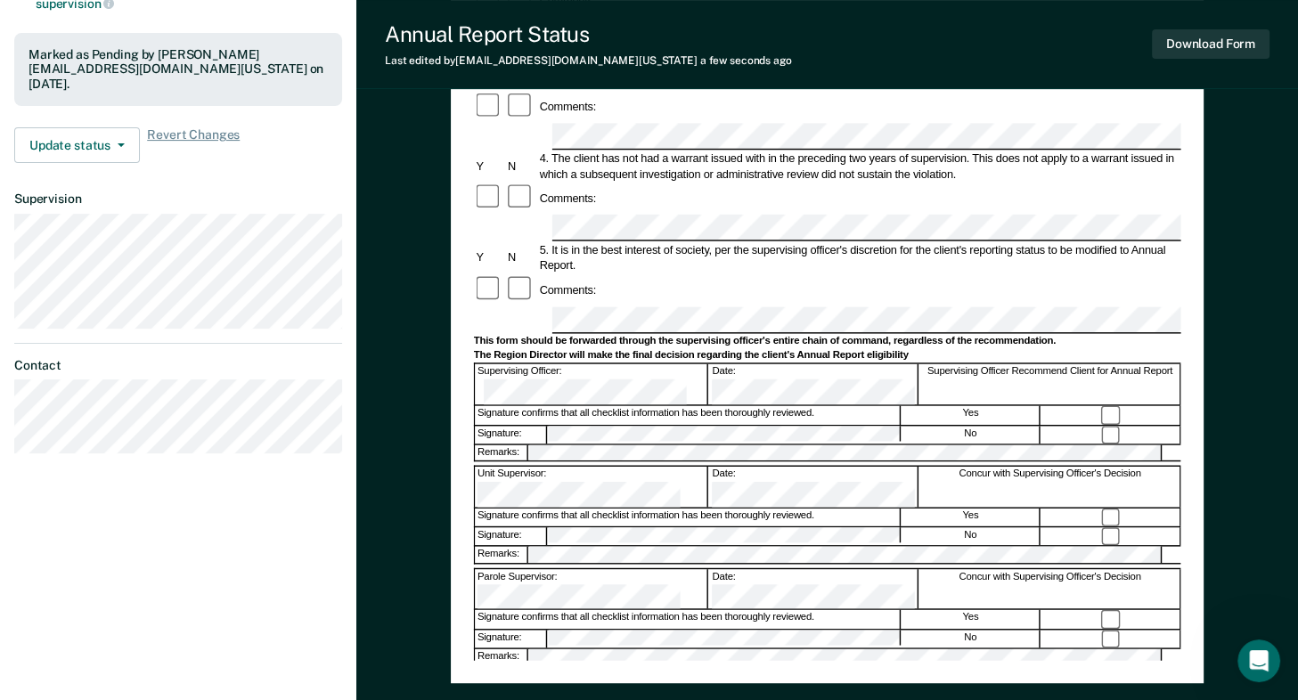
click at [808, 634] on div "Annual Reporting Checklist, Recommendation, and Determination Form Clients who …" at bounding box center [826, 194] width 707 height 936
click at [642, 671] on div "Assistant Region Director:" at bounding box center [591, 691] width 233 height 40
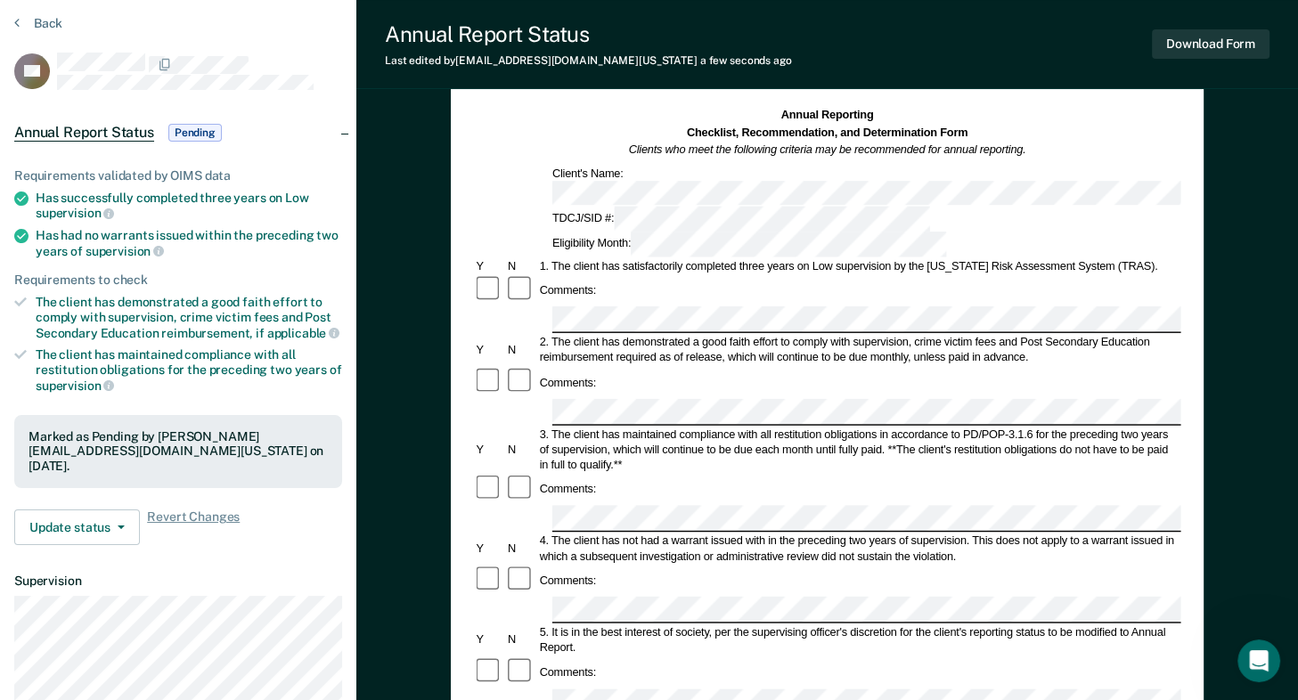
scroll to position [0, 0]
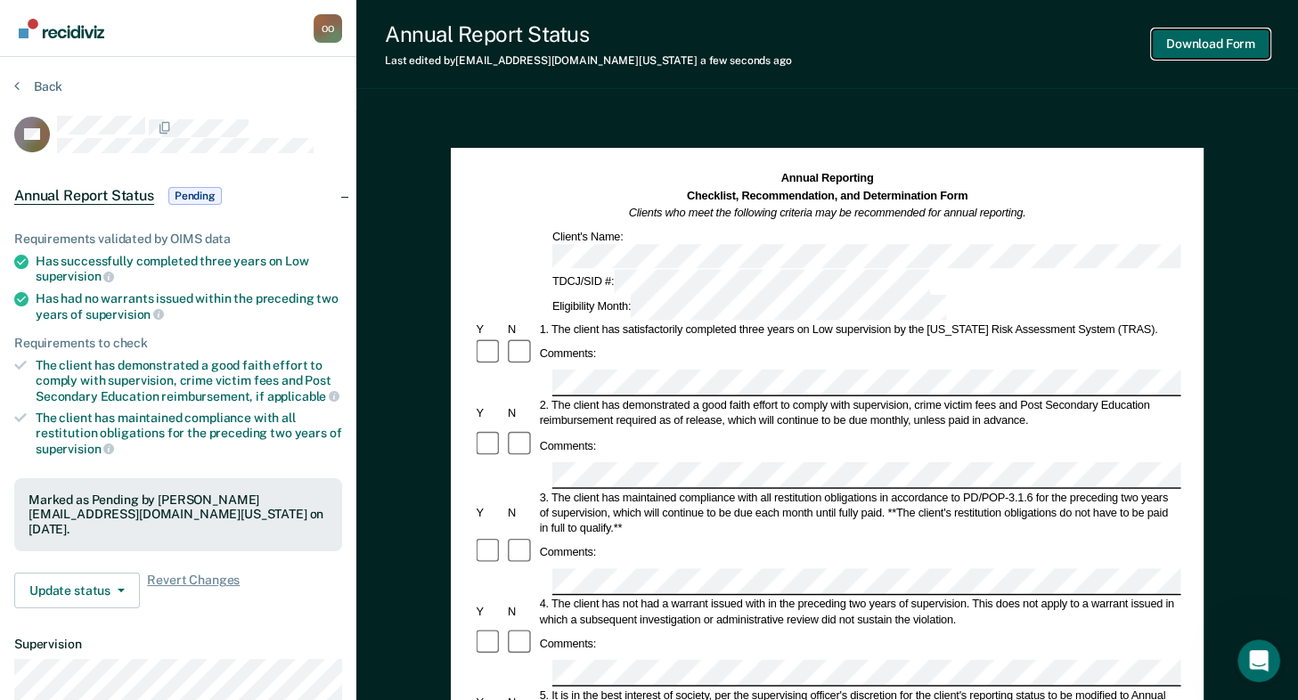
click at [1171, 45] on button "Download Form" at bounding box center [1211, 43] width 118 height 29
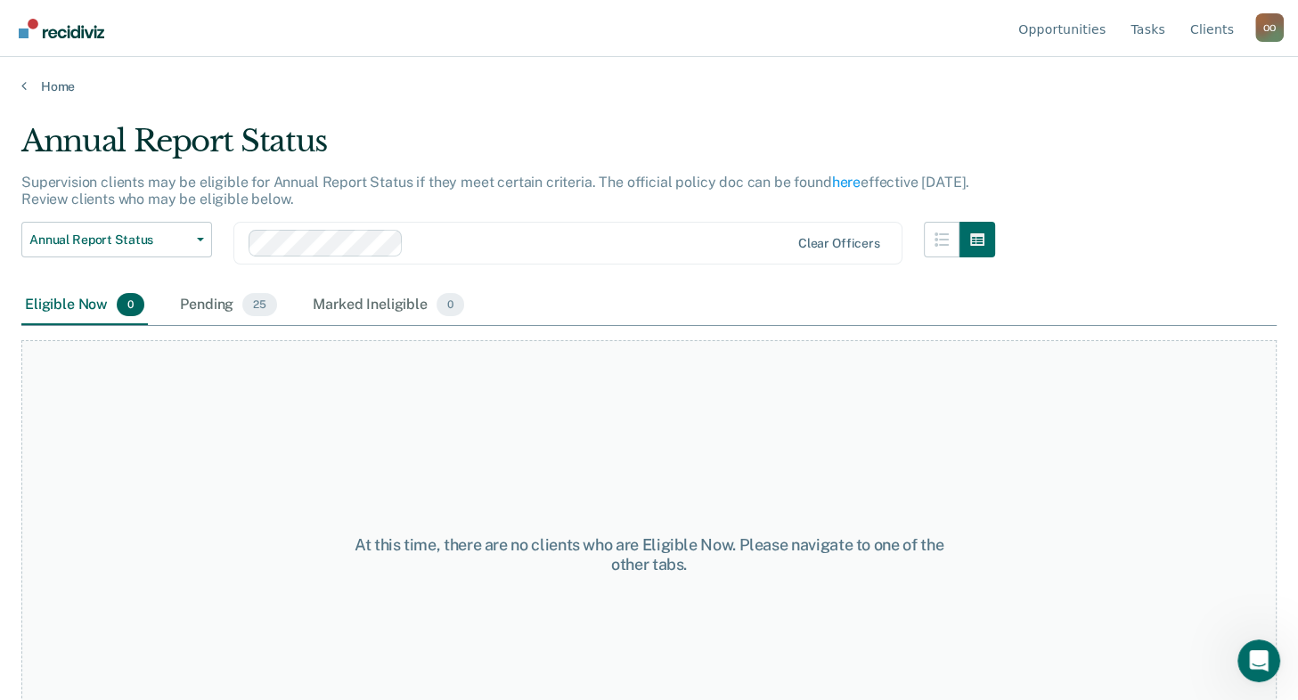
scroll to position [68, 0]
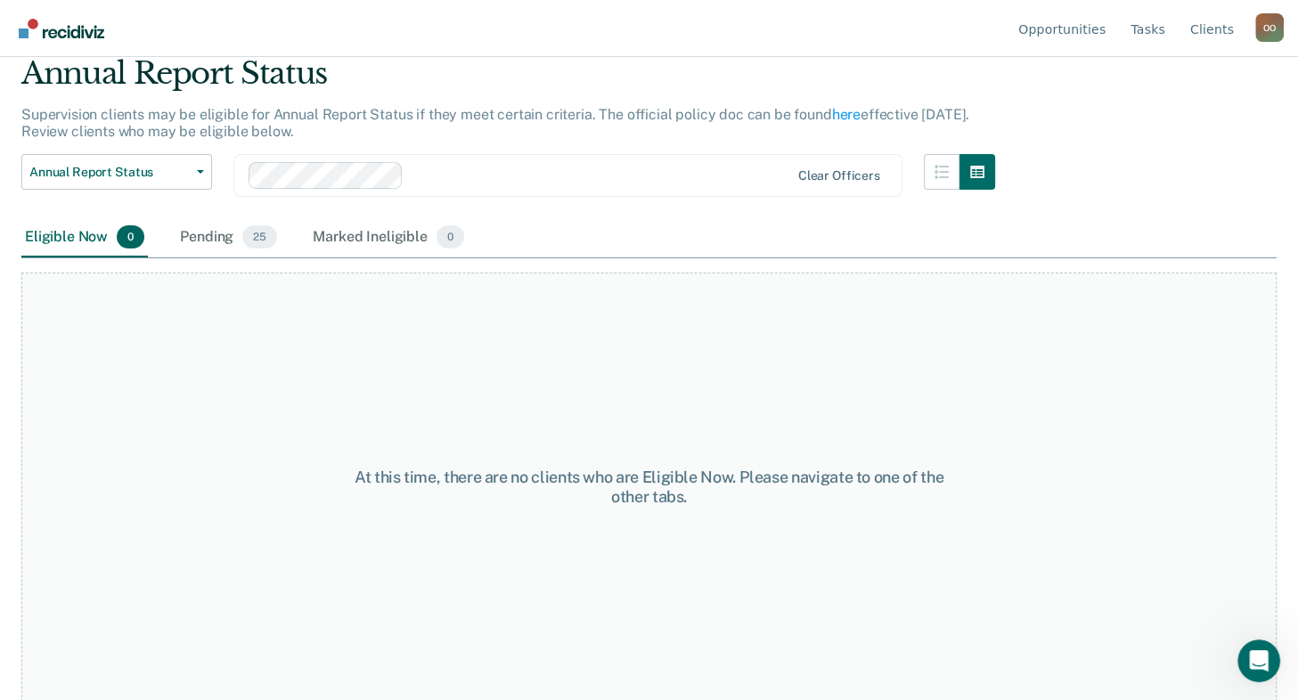
click at [214, 233] on div "Pending 25" at bounding box center [228, 237] width 104 height 39
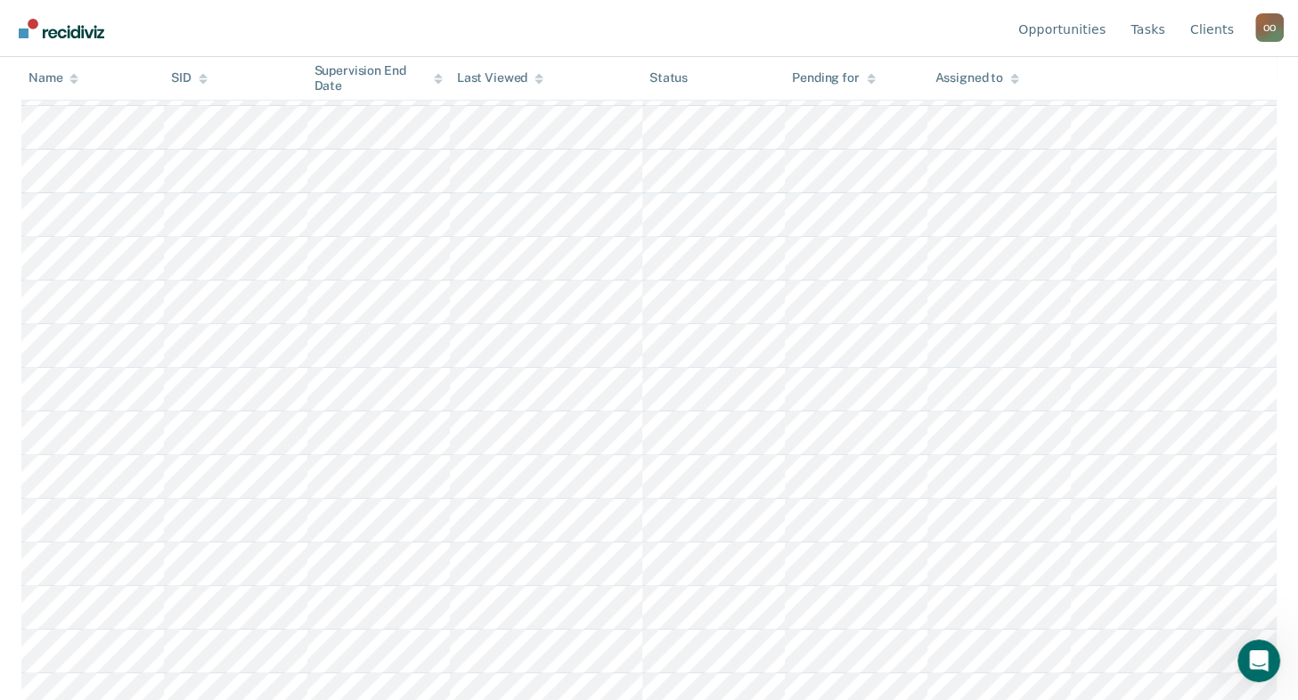
scroll to position [581, 0]
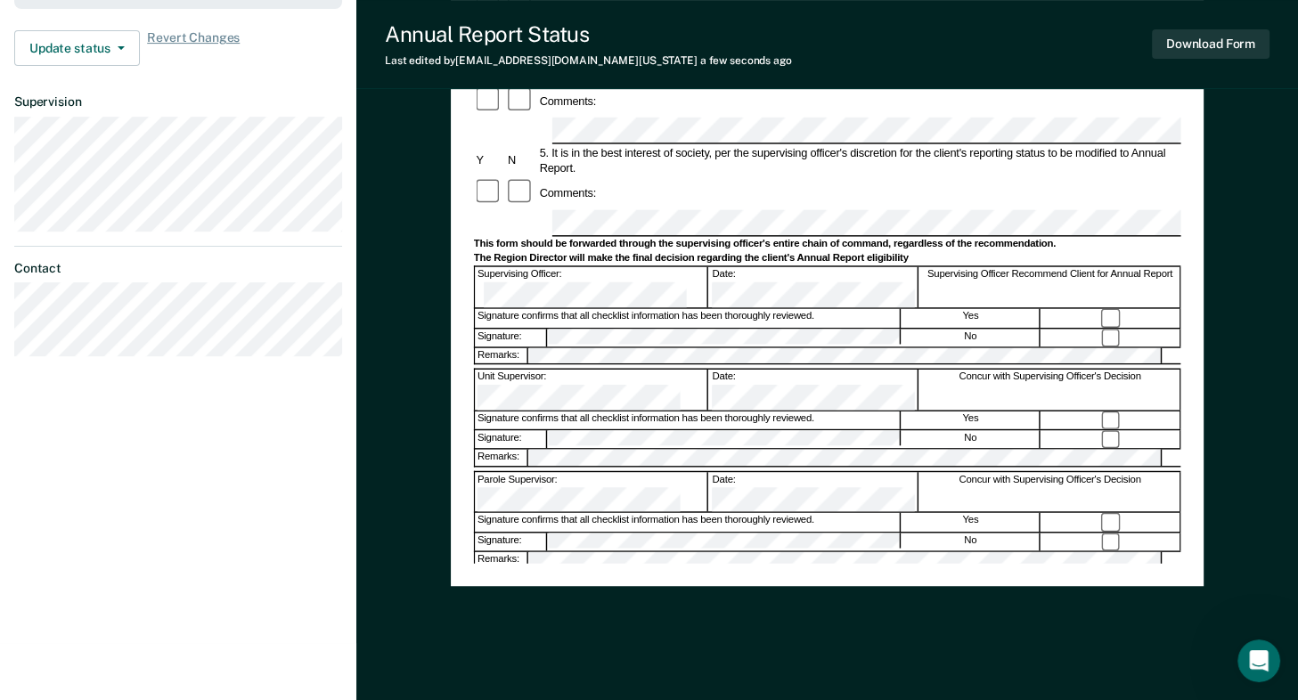
scroll to position [568, 0]
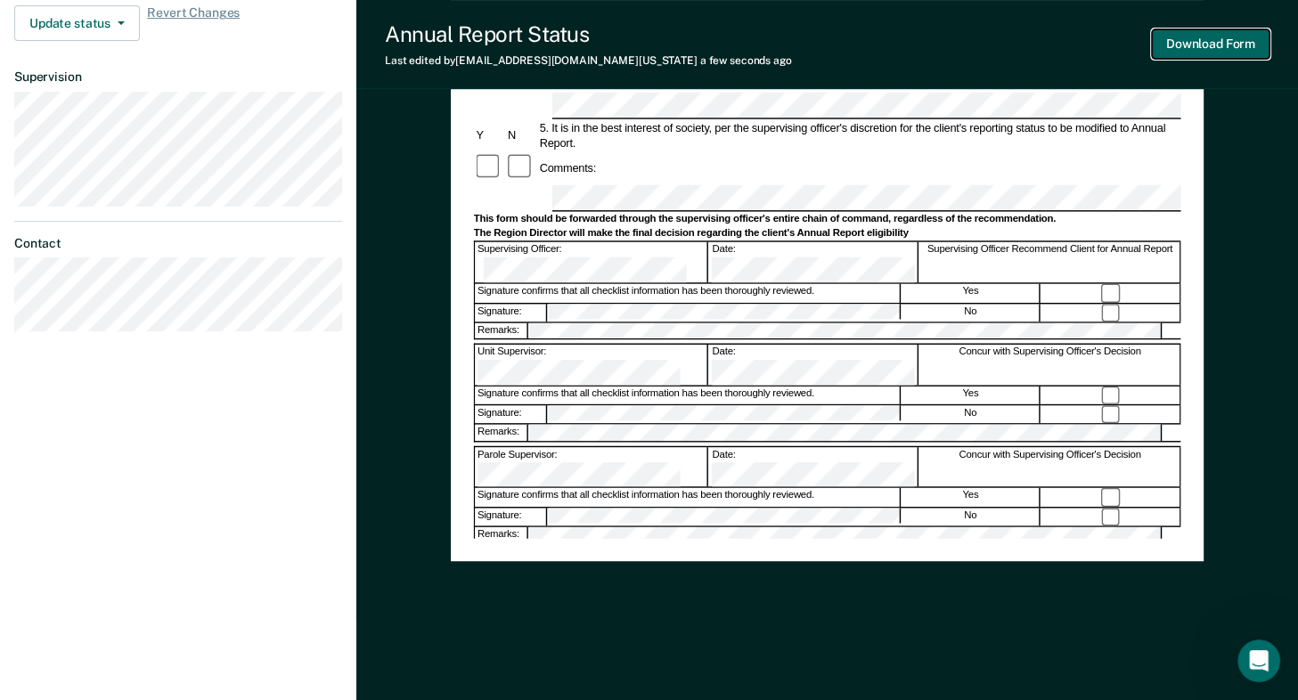
click at [1180, 38] on button "Download Form" at bounding box center [1211, 43] width 118 height 29
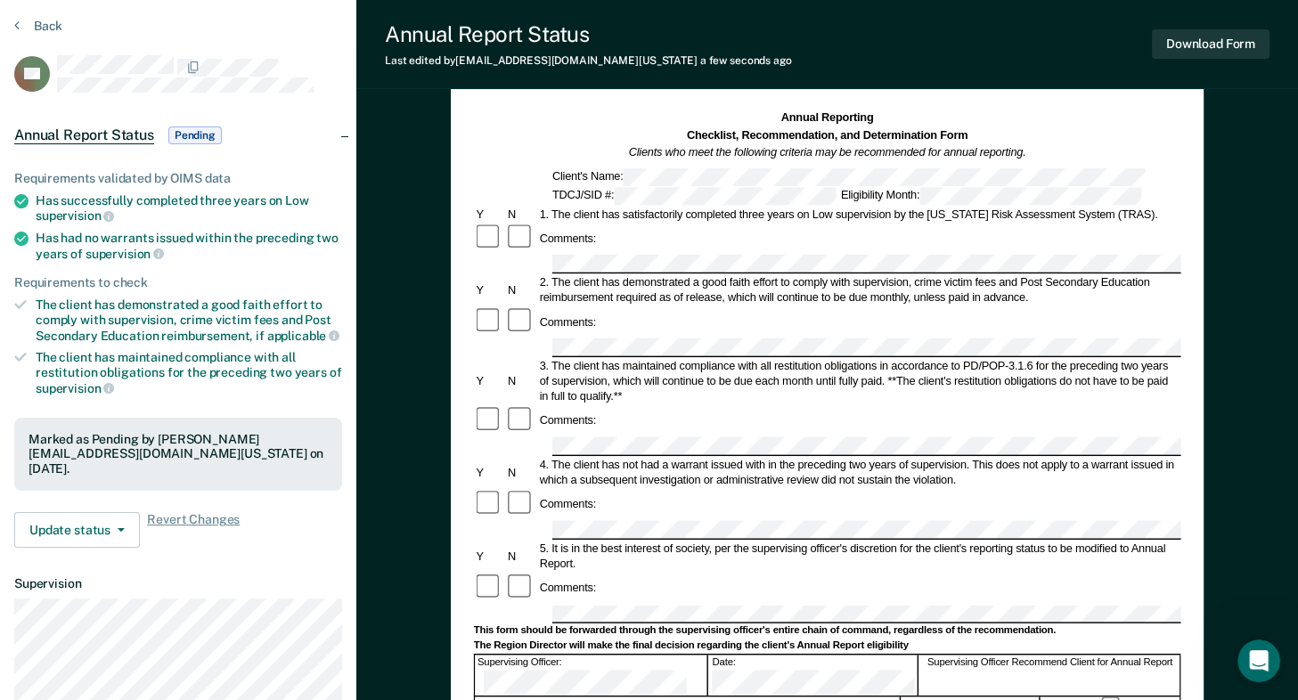
scroll to position [0, 0]
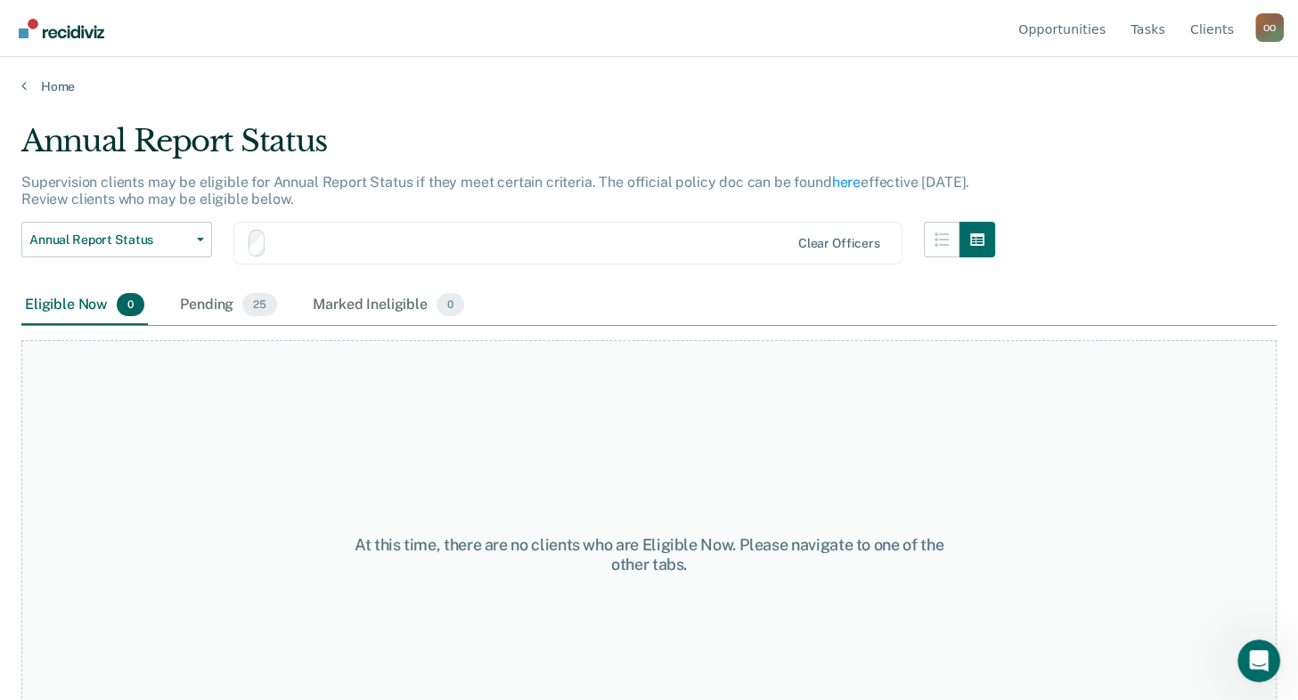
scroll to position [68, 0]
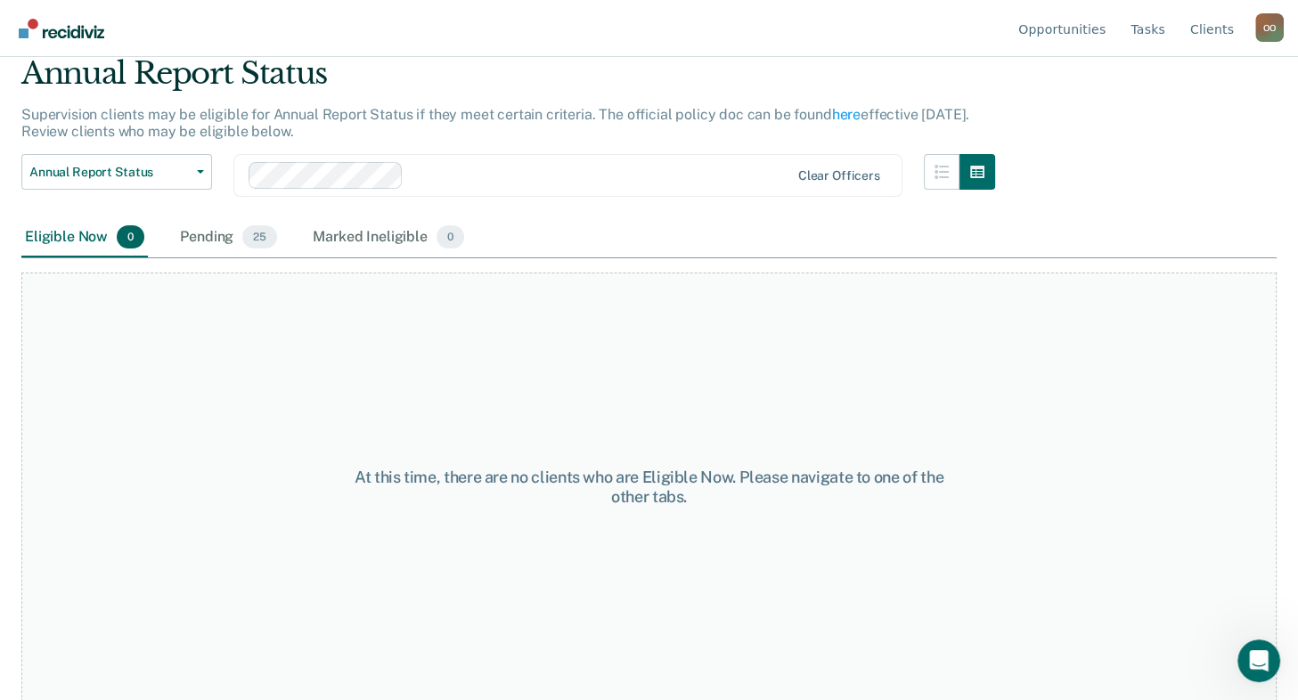
click at [212, 236] on div "Pending 25" at bounding box center [228, 237] width 104 height 39
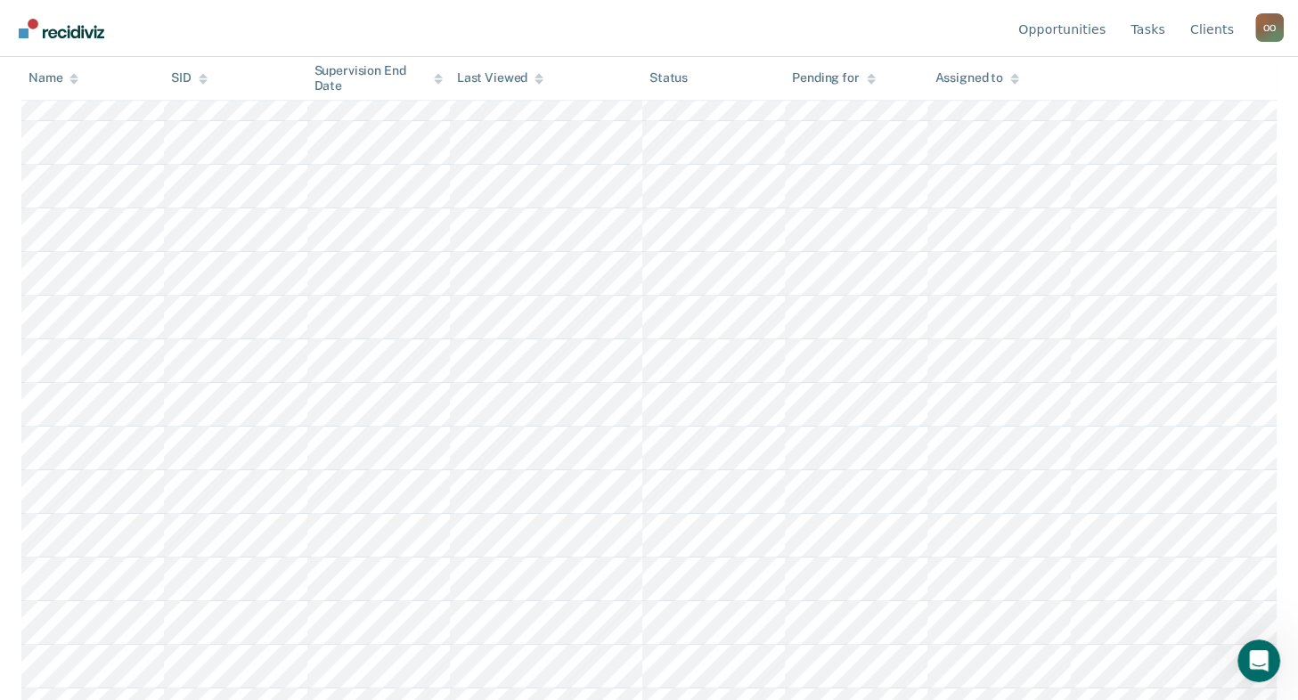
scroll to position [759, 0]
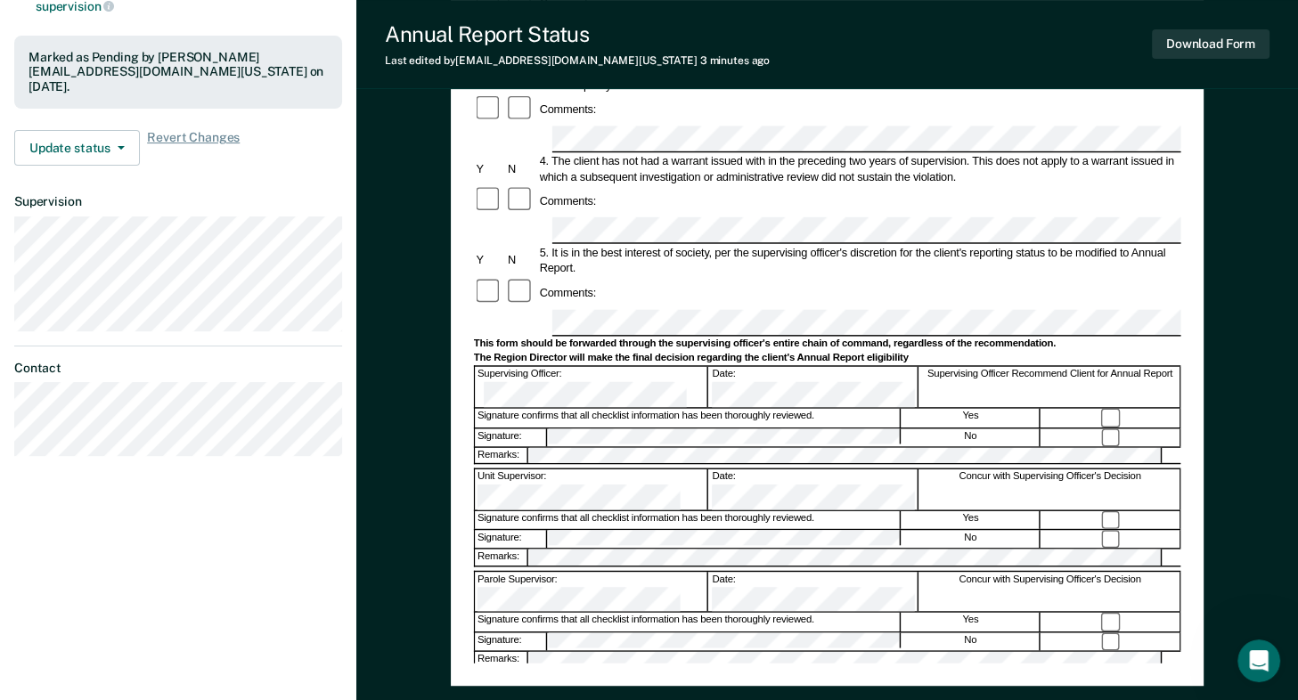
scroll to position [445, 0]
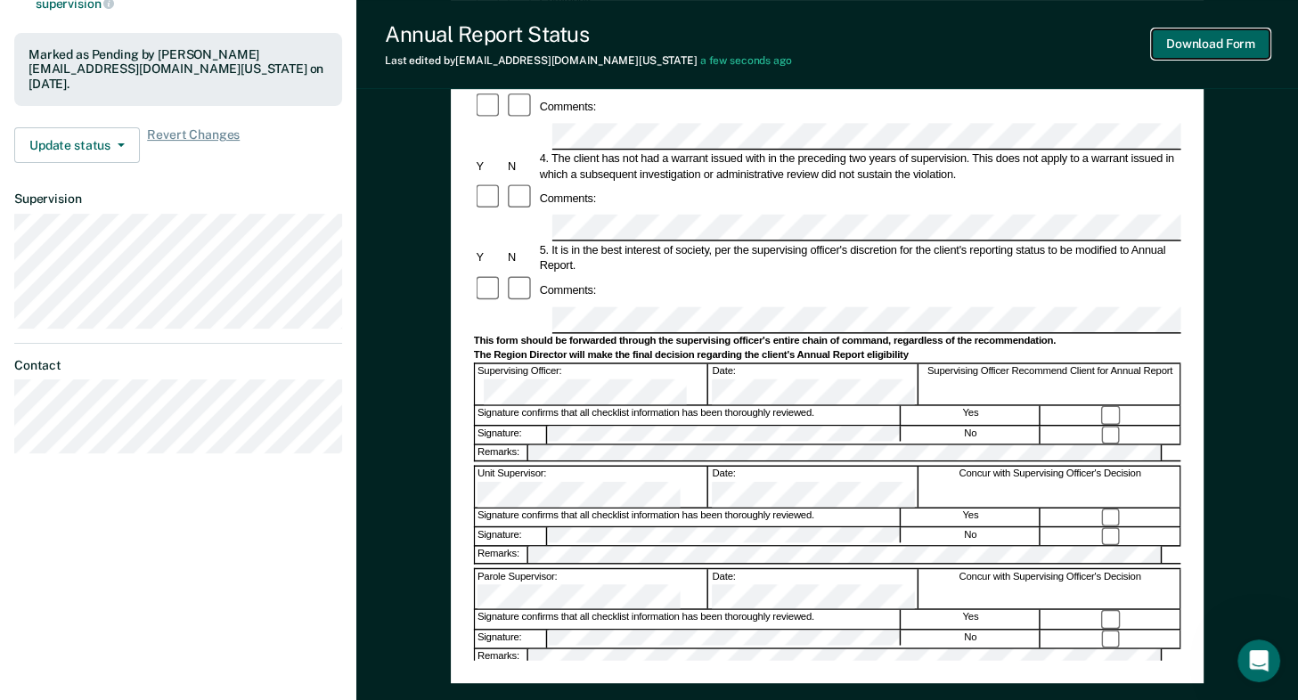
click at [1212, 39] on button "Download Form" at bounding box center [1211, 43] width 118 height 29
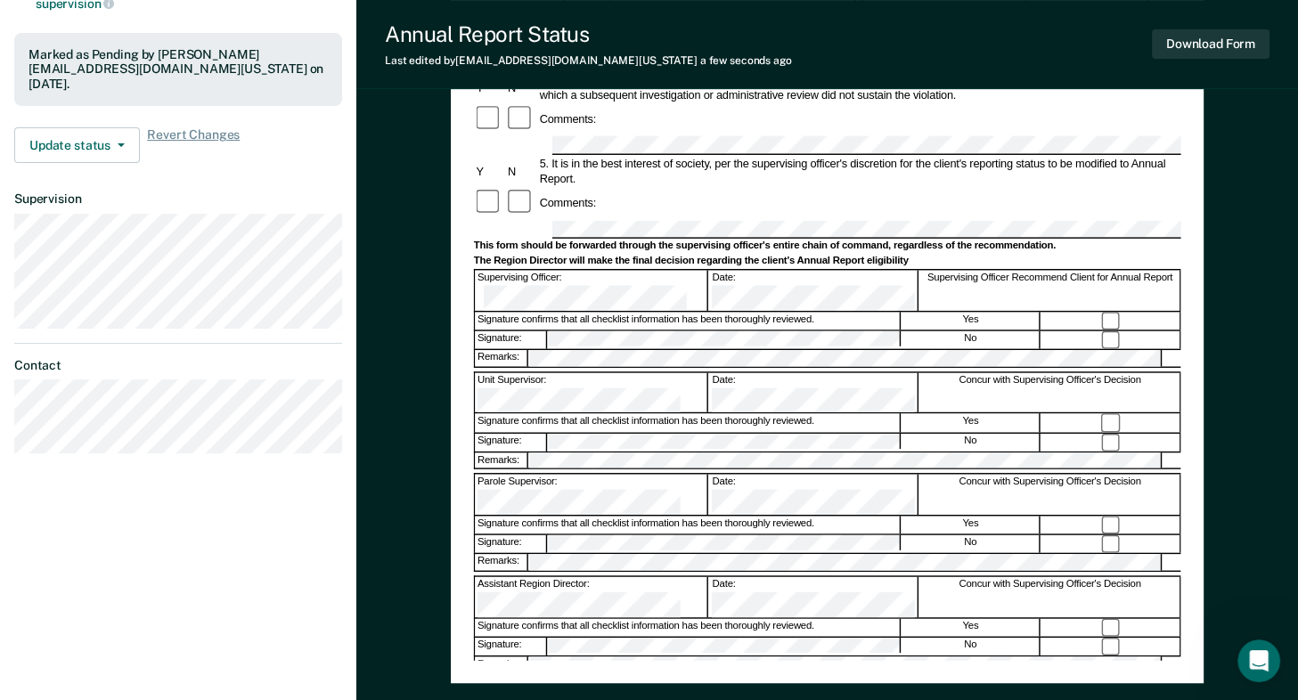
scroll to position [68, 0]
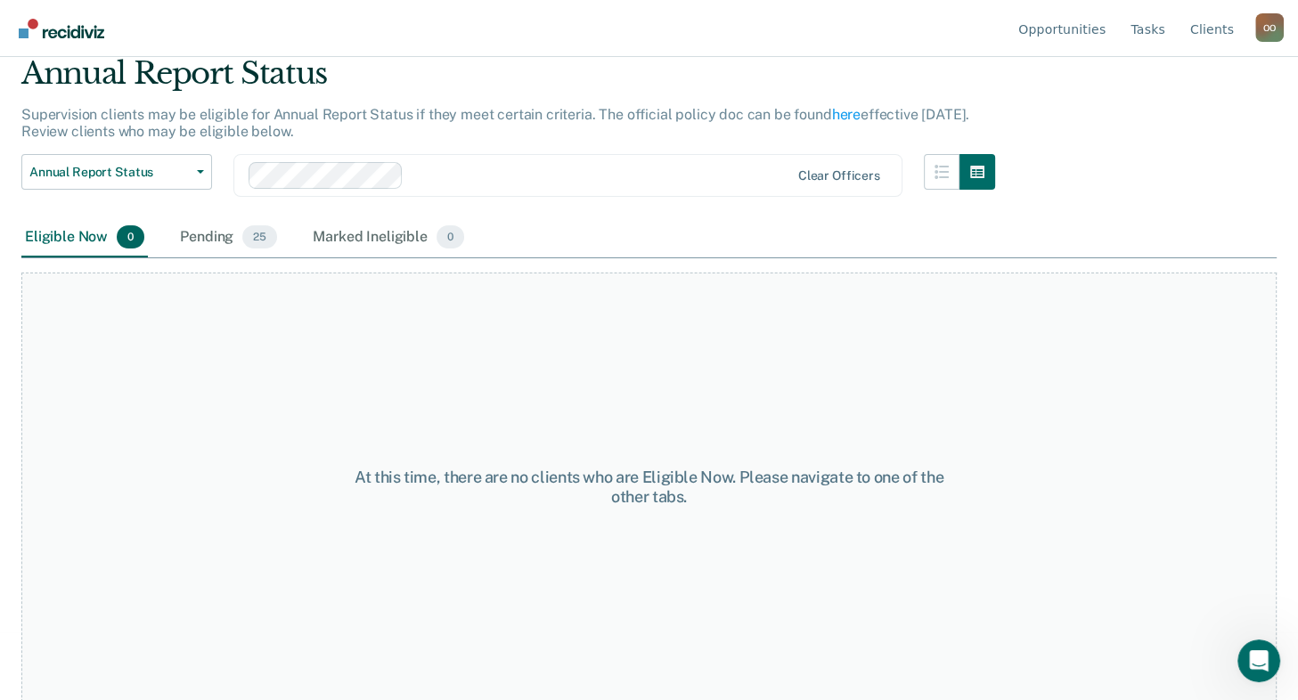
click at [217, 225] on div "Pending 25" at bounding box center [228, 237] width 104 height 39
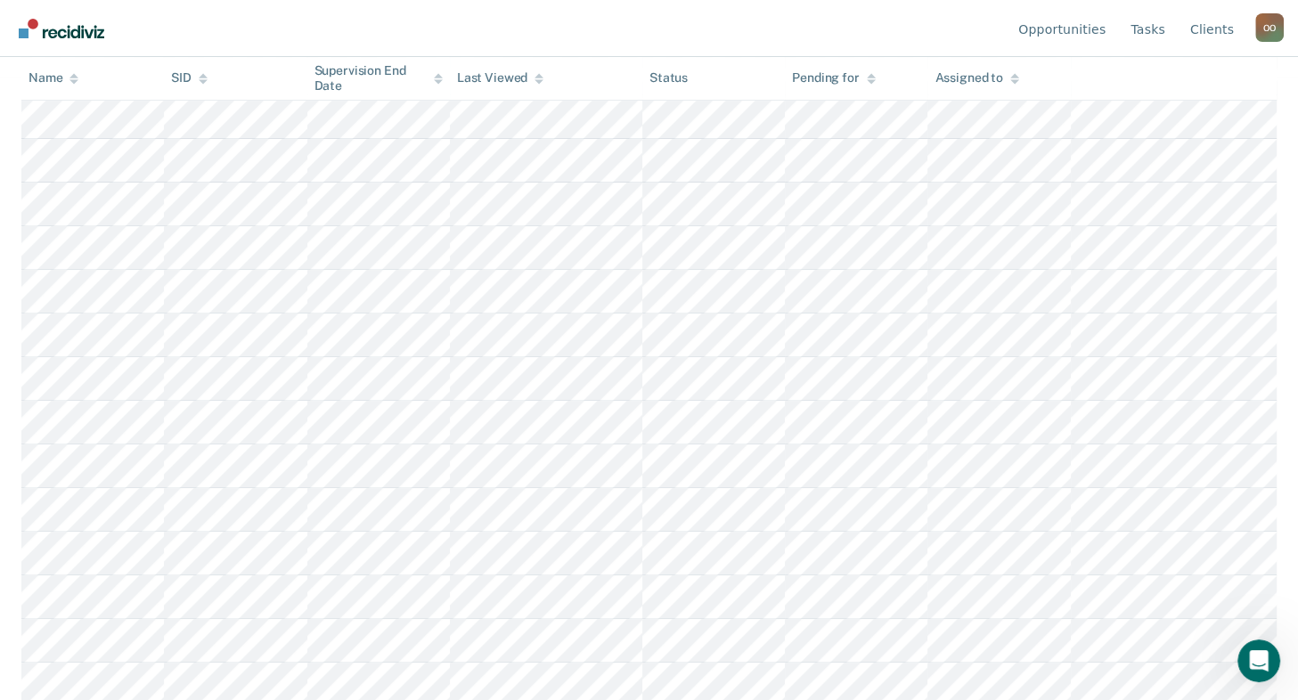
scroll to position [581, 0]
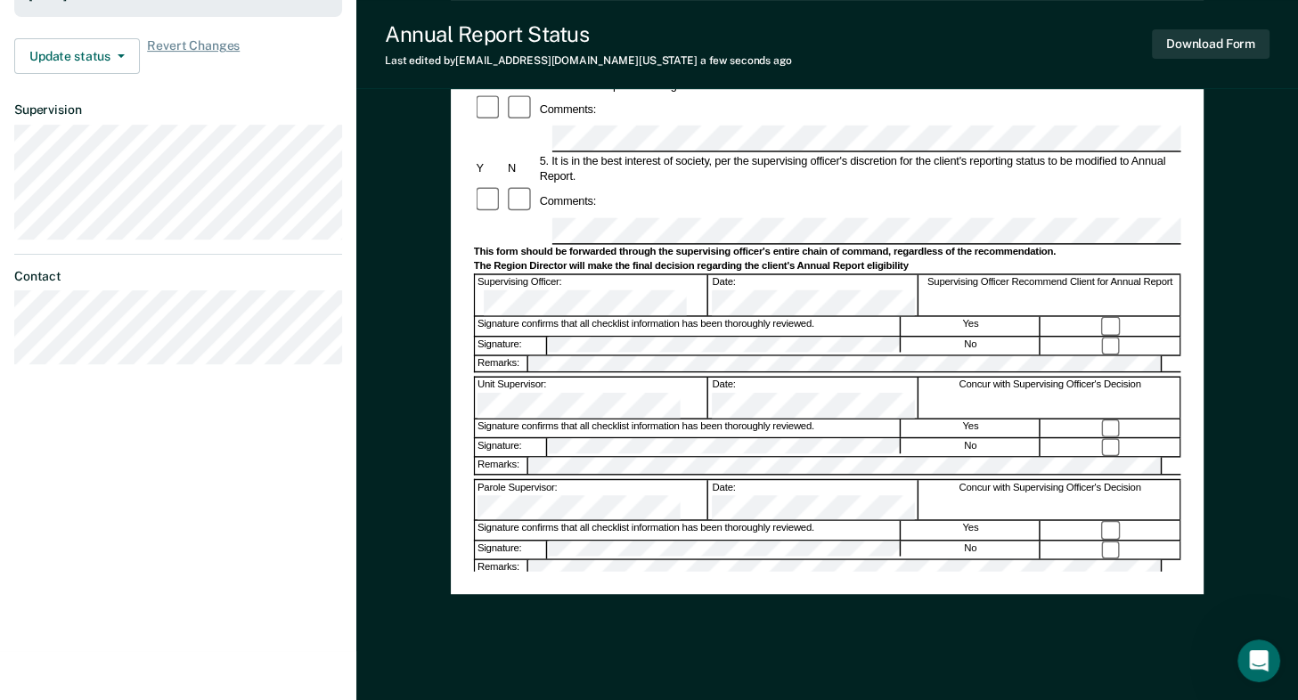
scroll to position [445, 0]
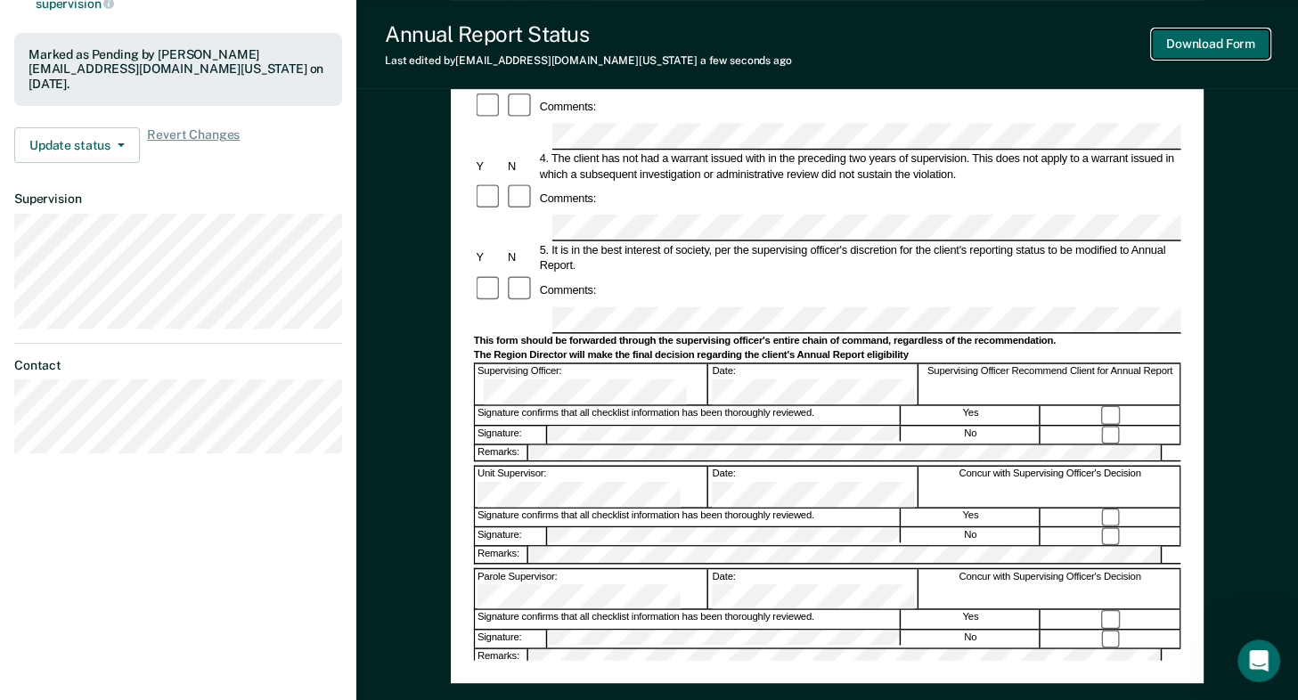
click at [1205, 46] on button "Download Form" at bounding box center [1211, 43] width 118 height 29
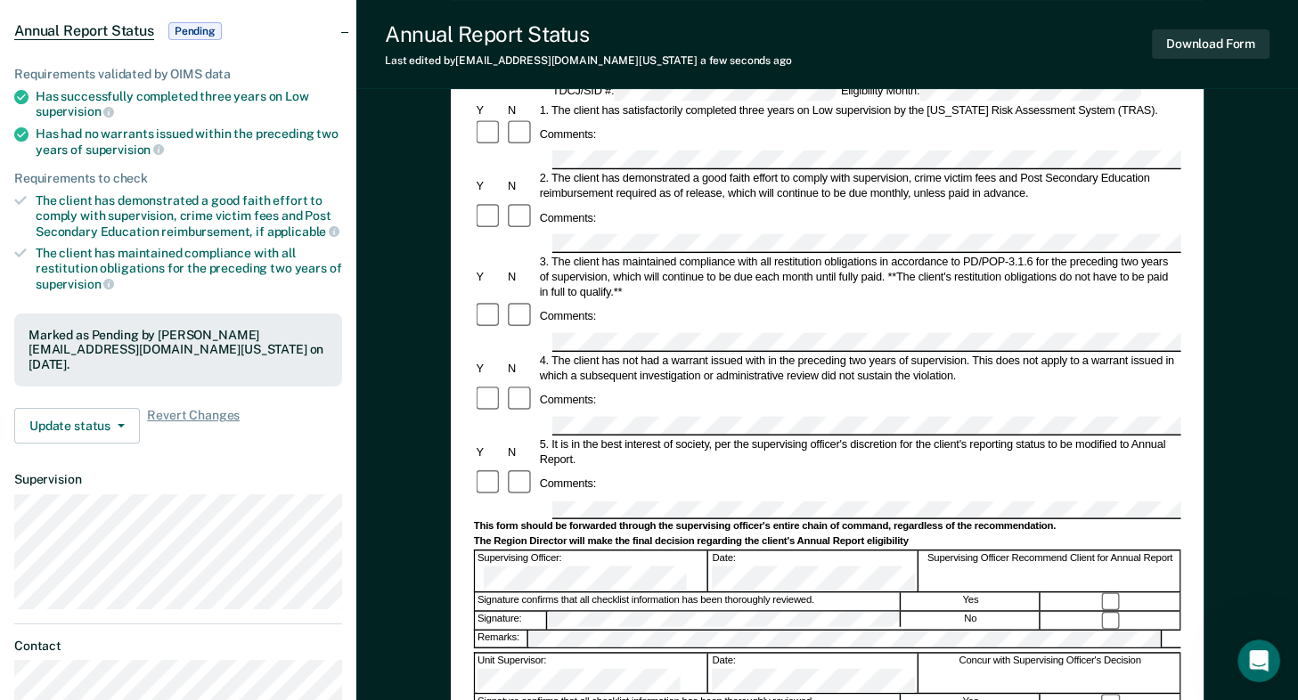
scroll to position [0, 0]
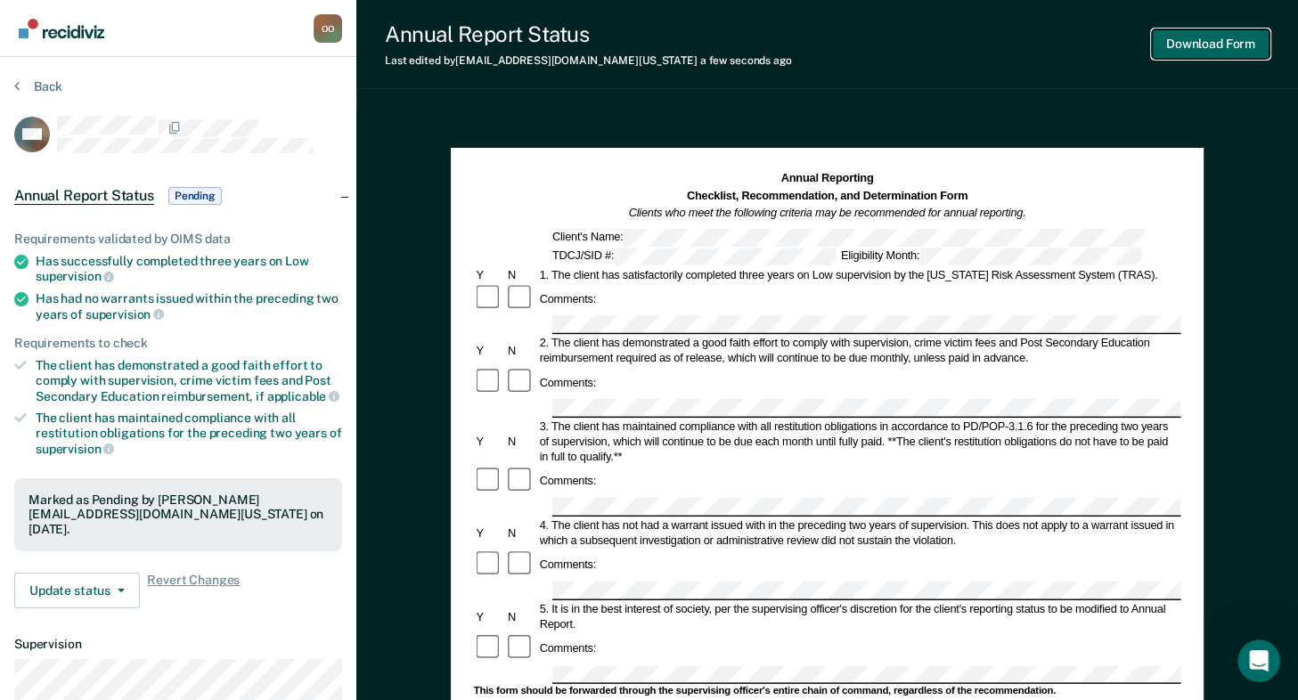
click at [1199, 39] on button "Download Form" at bounding box center [1211, 43] width 118 height 29
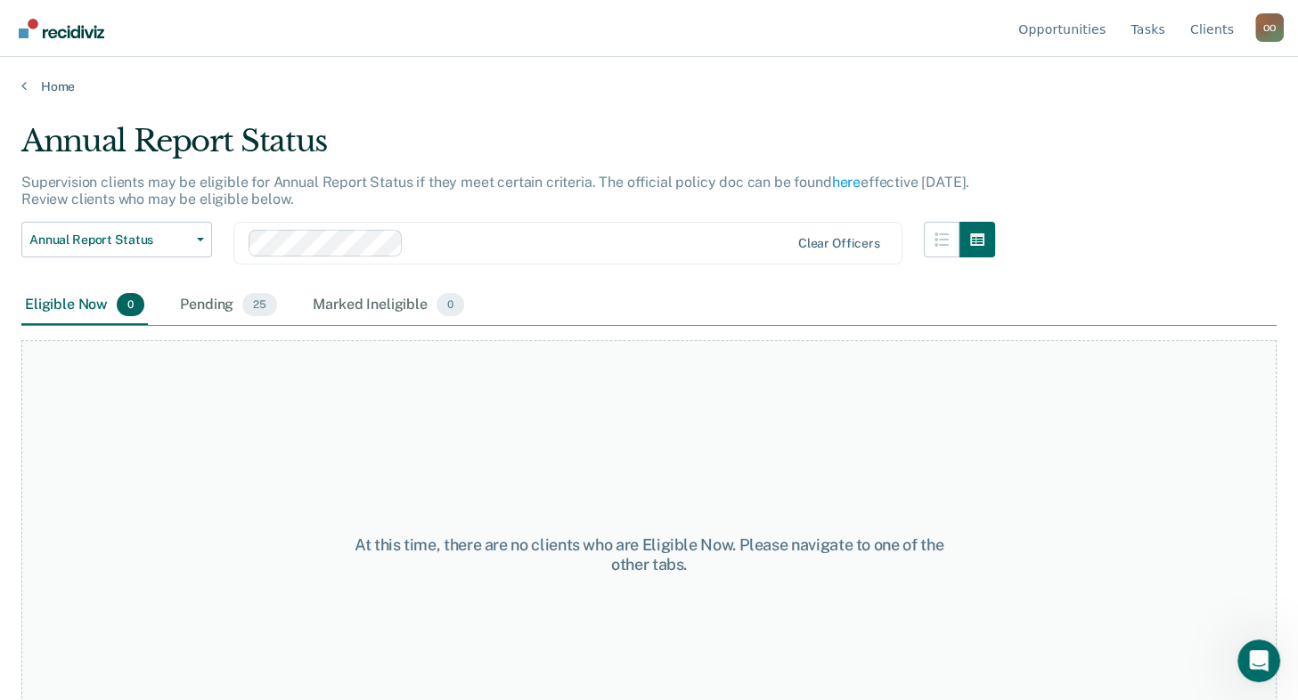
scroll to position [68, 0]
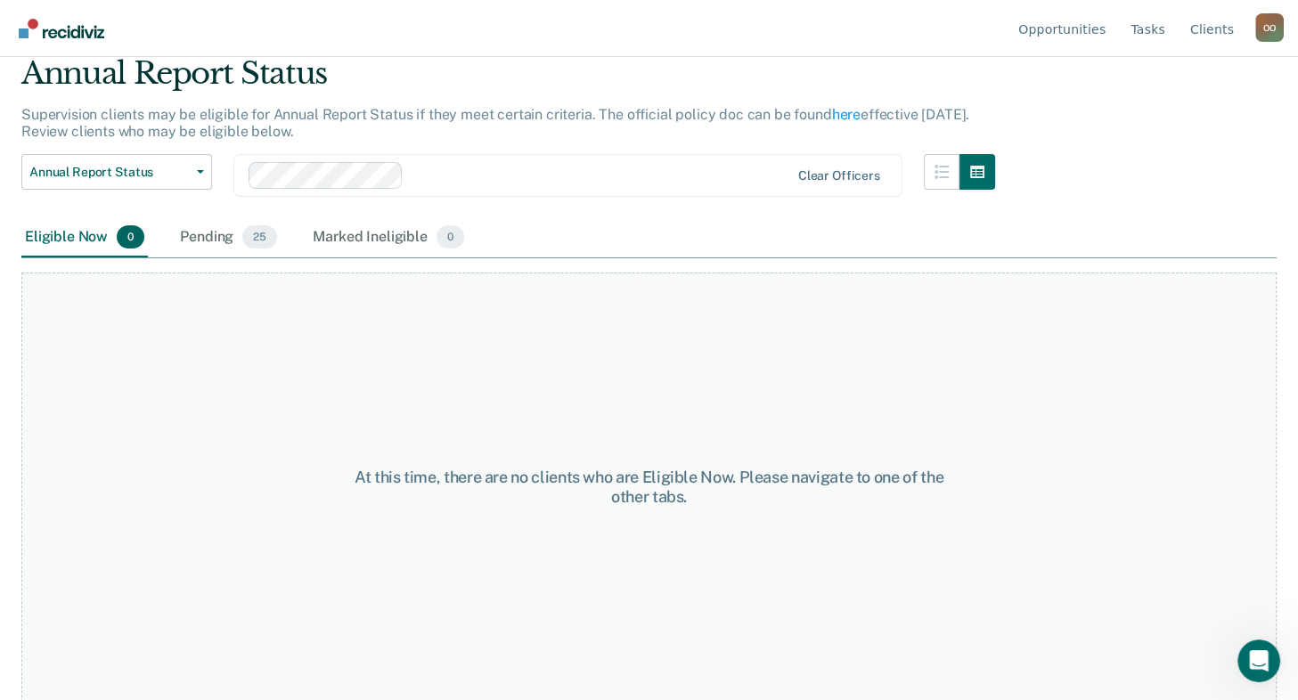
click at [209, 232] on div "Pending 25" at bounding box center [228, 237] width 104 height 39
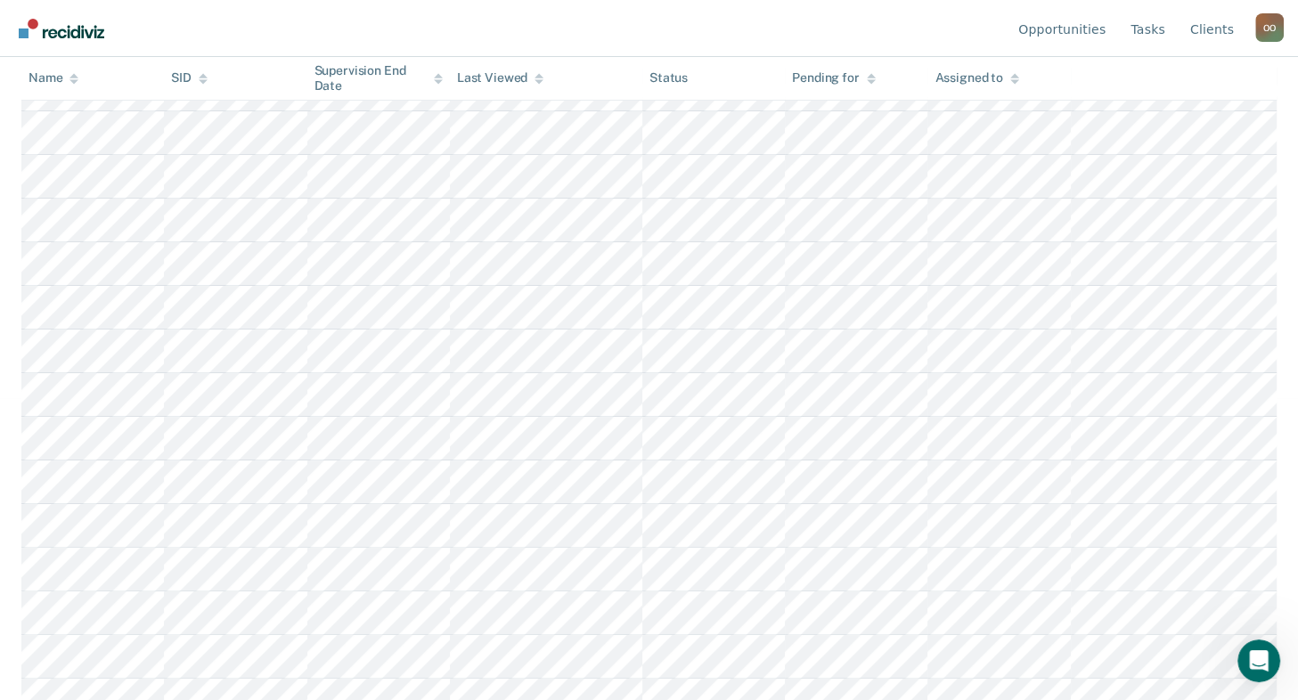
scroll to position [335, 0]
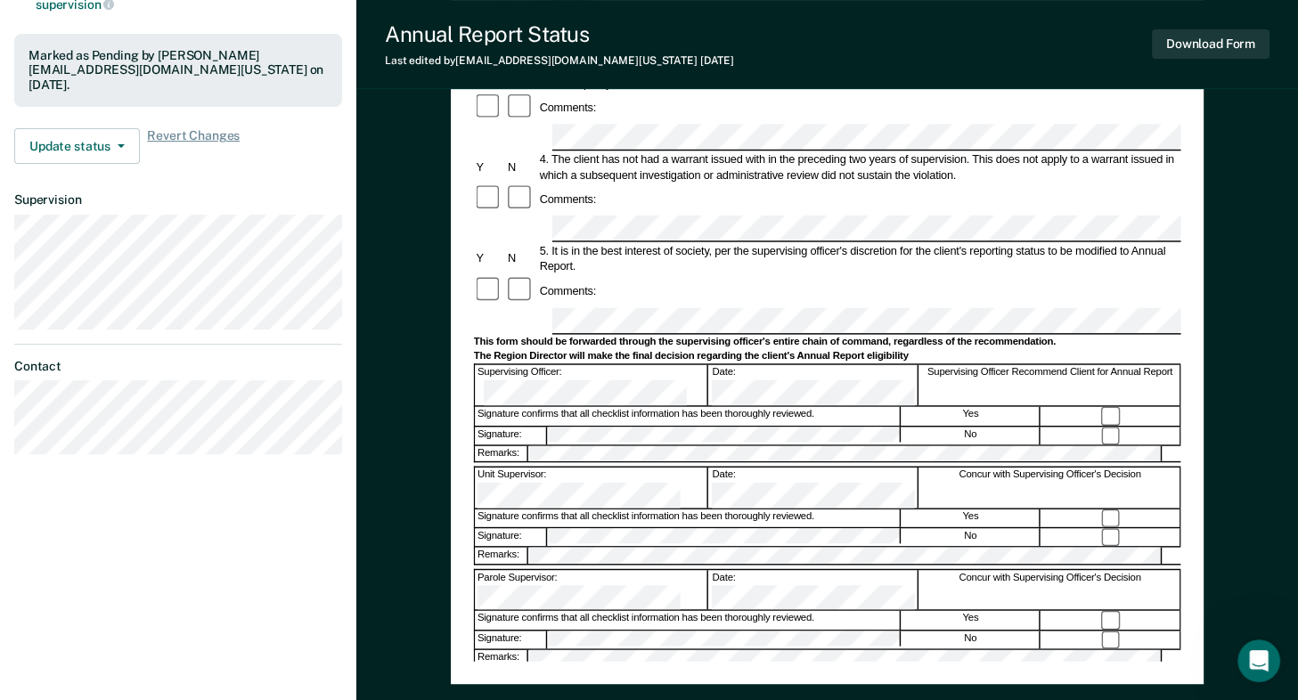
scroll to position [445, 0]
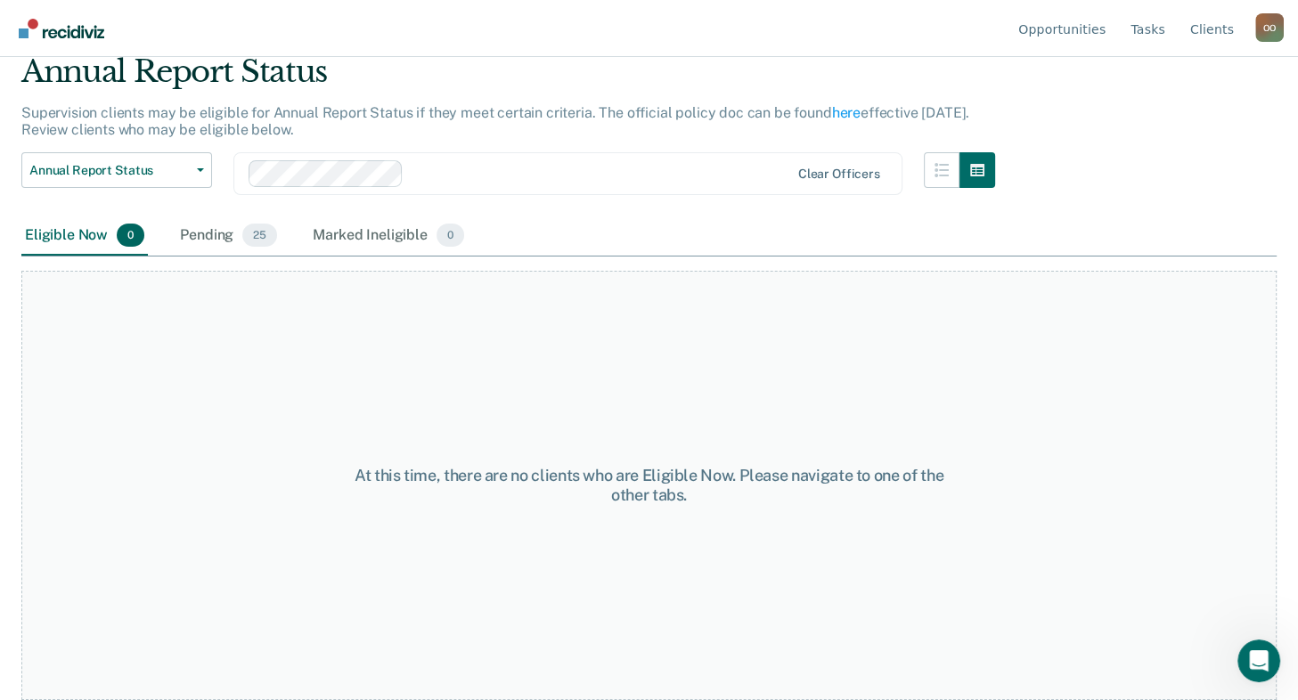
scroll to position [68, 0]
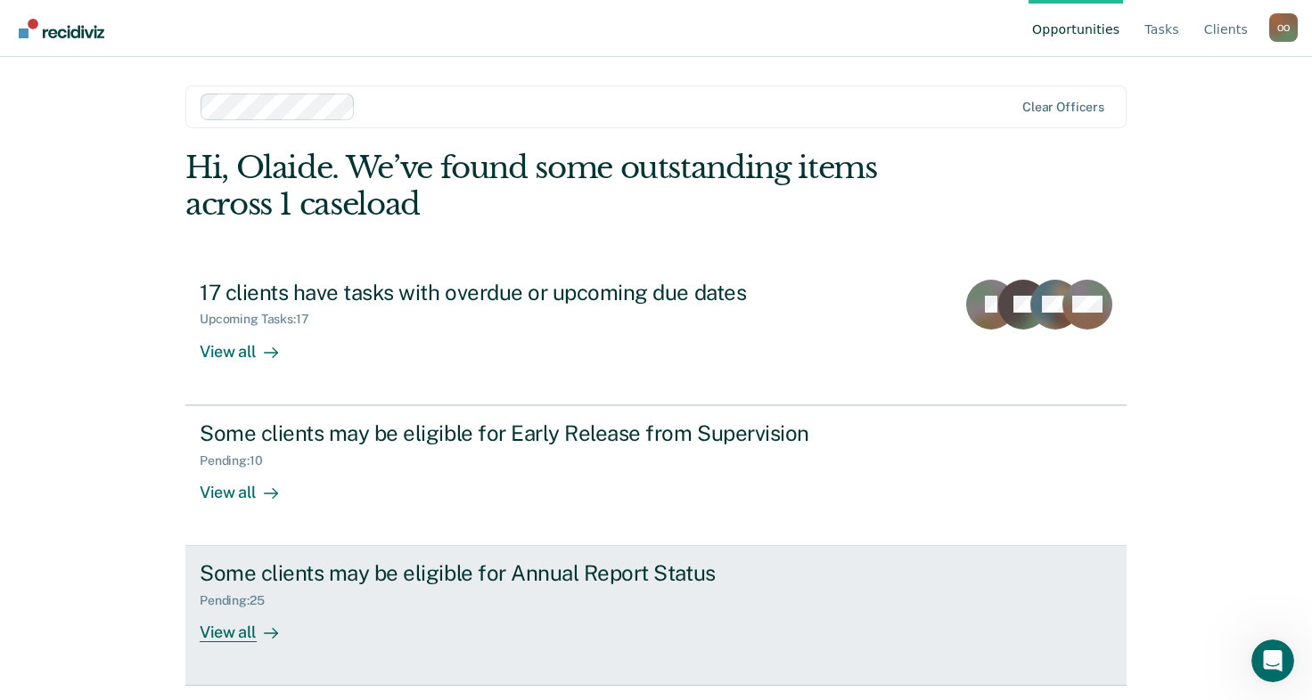
click at [233, 625] on div "View all" at bounding box center [250, 626] width 100 height 35
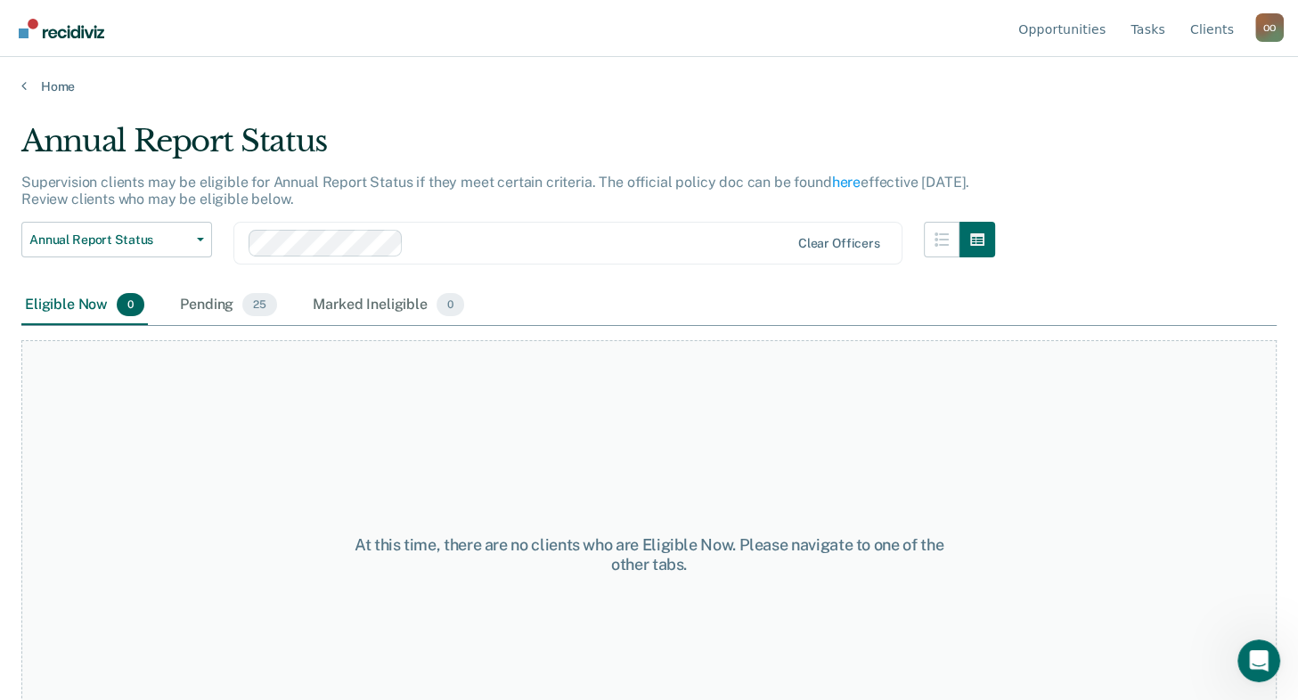
click at [232, 304] on div "Pending 25" at bounding box center [228, 305] width 104 height 39
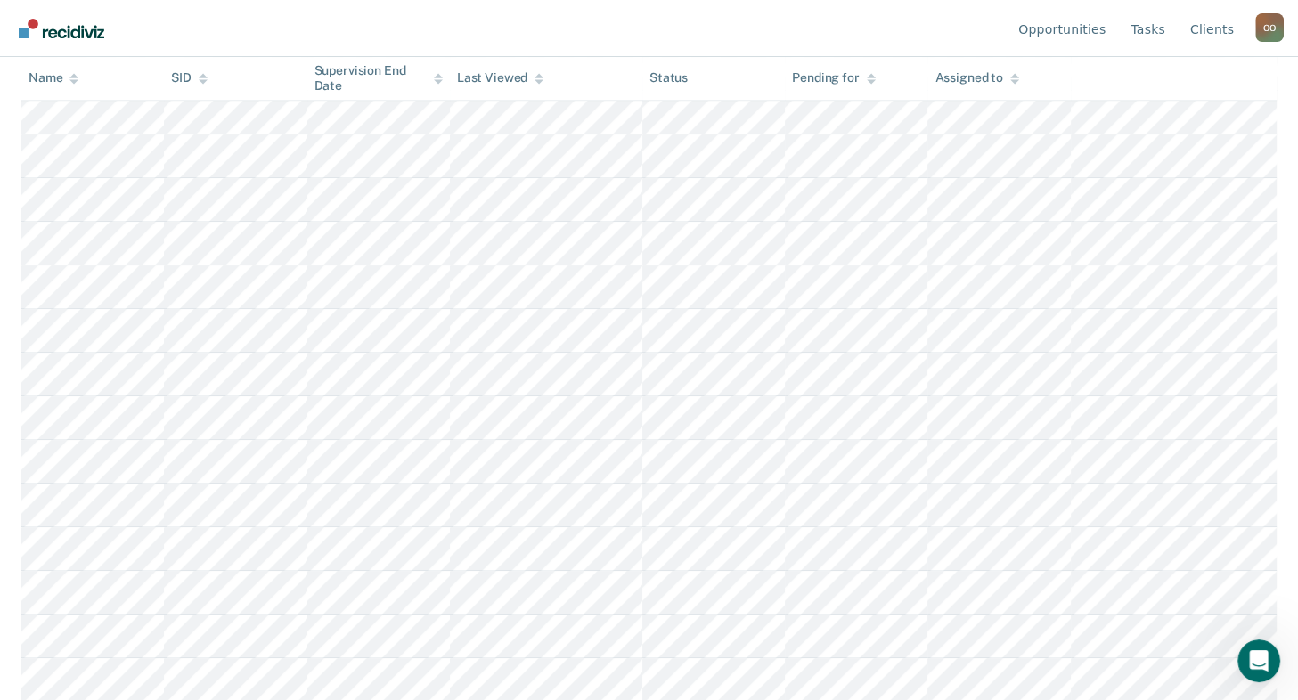
scroll to position [759, 0]
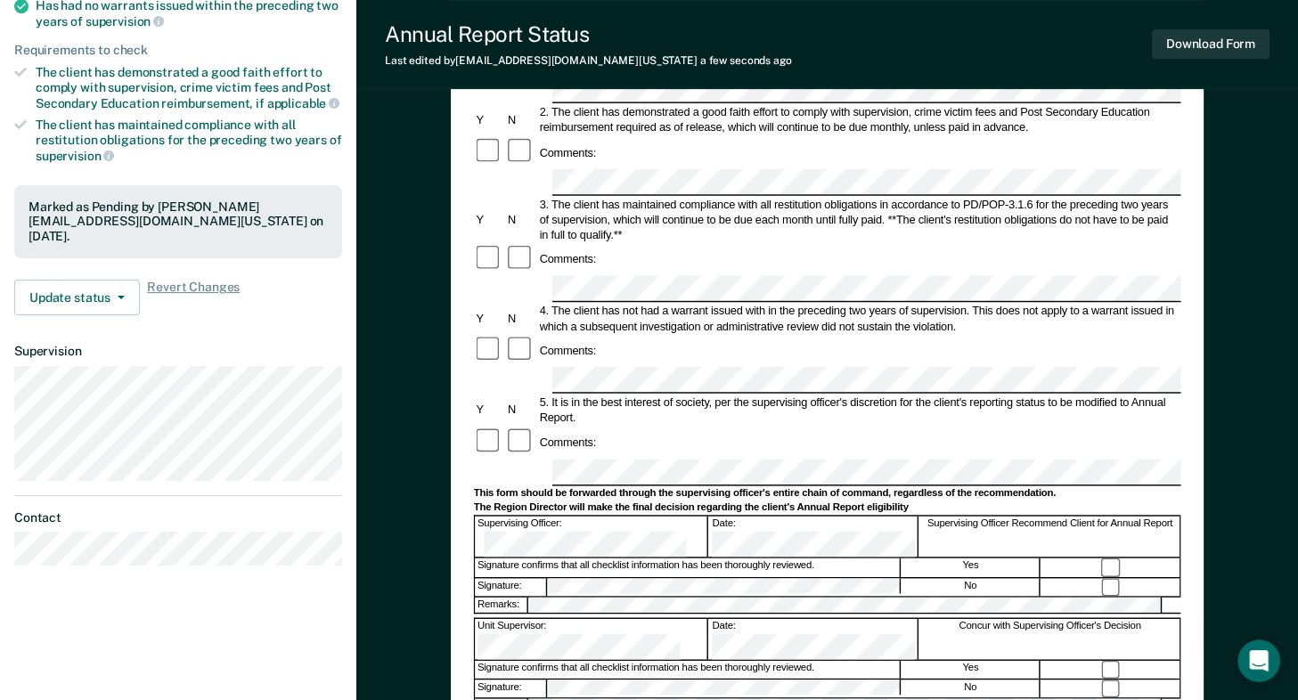
scroll to position [356, 0]
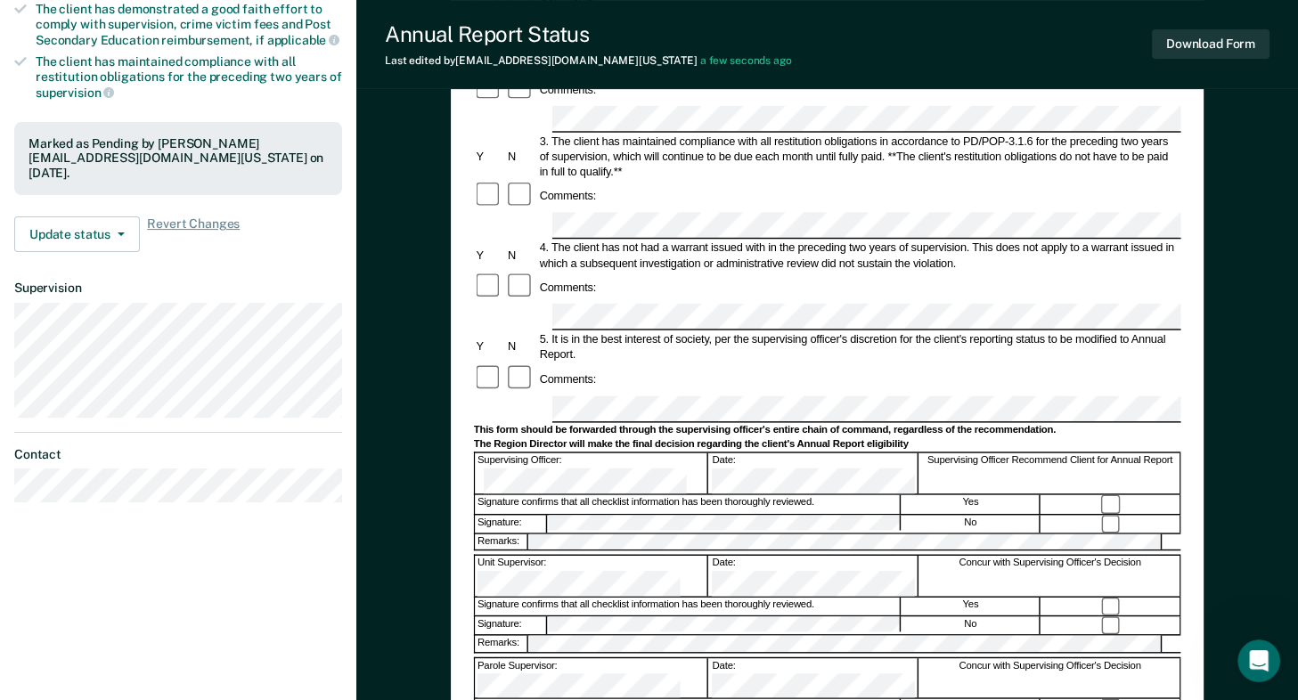
click at [894, 332] on div "5. It is in the best interest of society, per the supervising officer's discret…" at bounding box center [858, 347] width 644 height 30
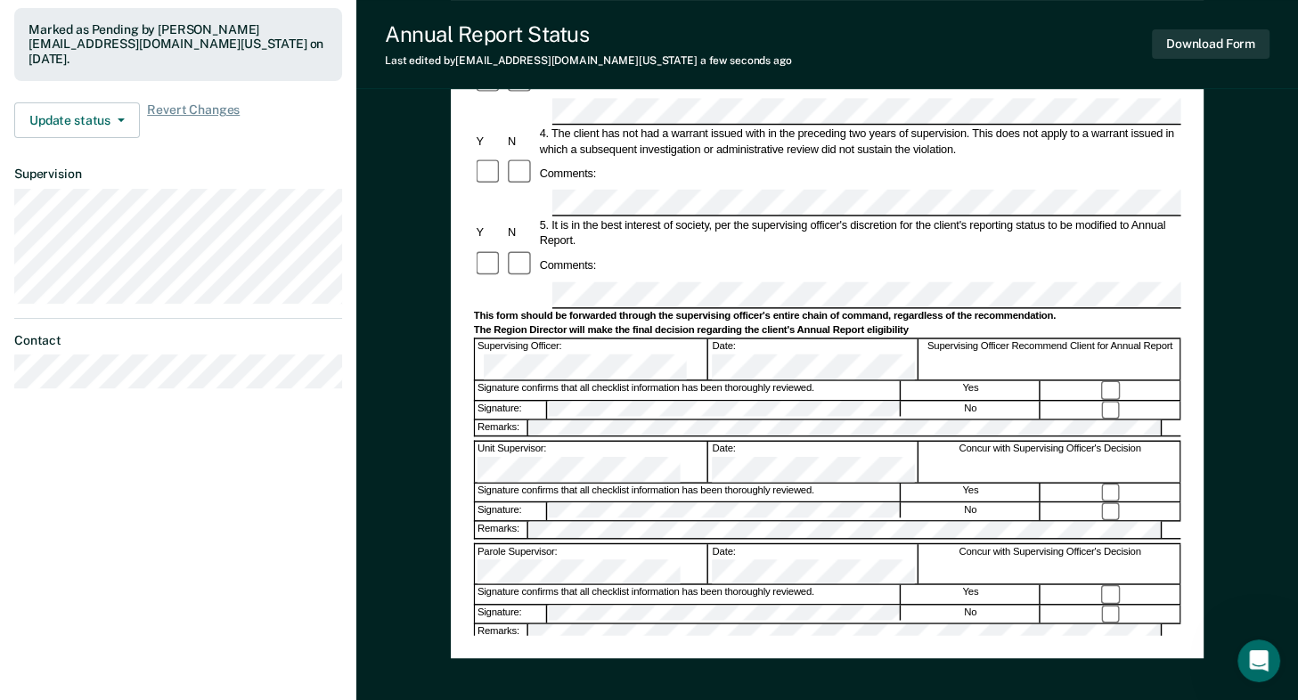
scroll to position [568, 0]
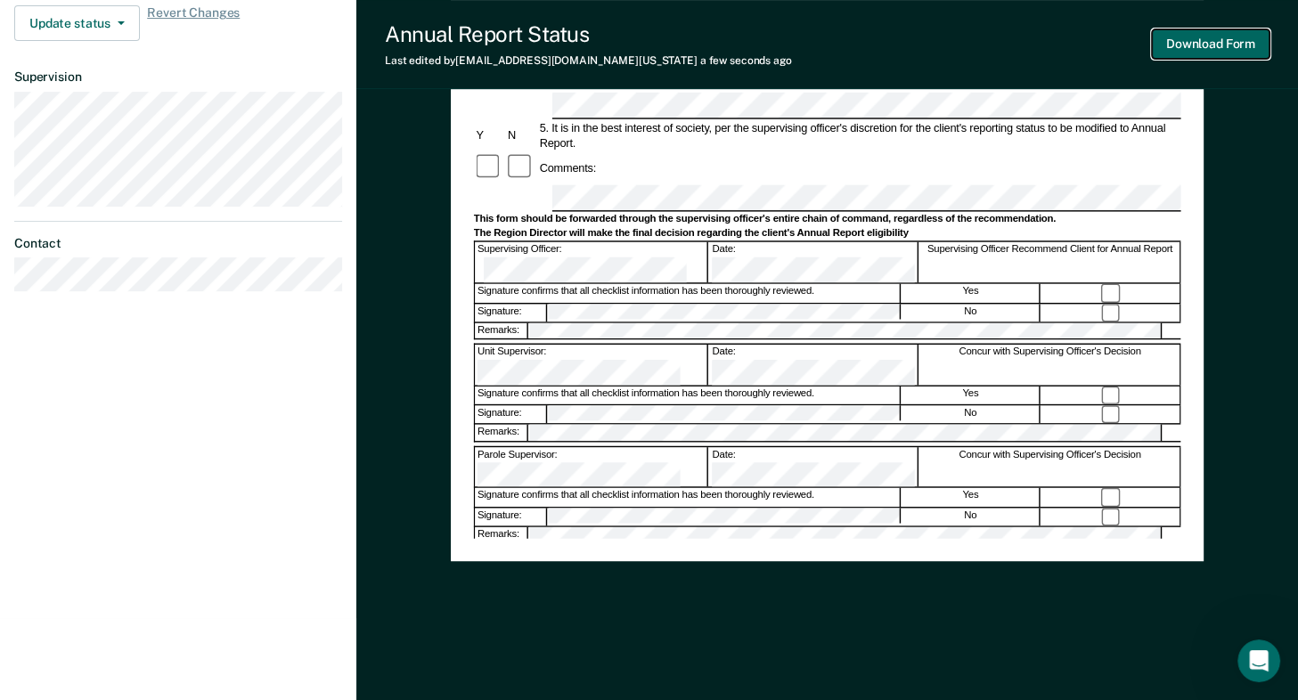
click at [1175, 45] on button "Download Form" at bounding box center [1211, 43] width 118 height 29
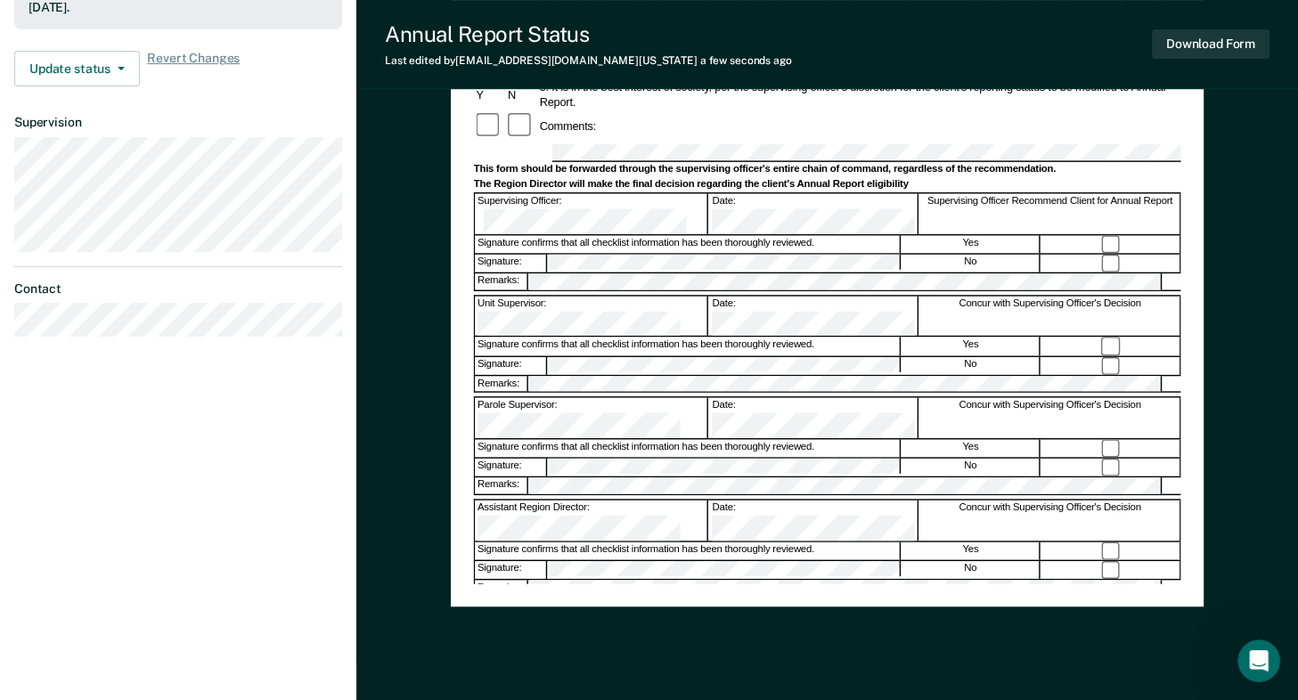
scroll to position [478, 0]
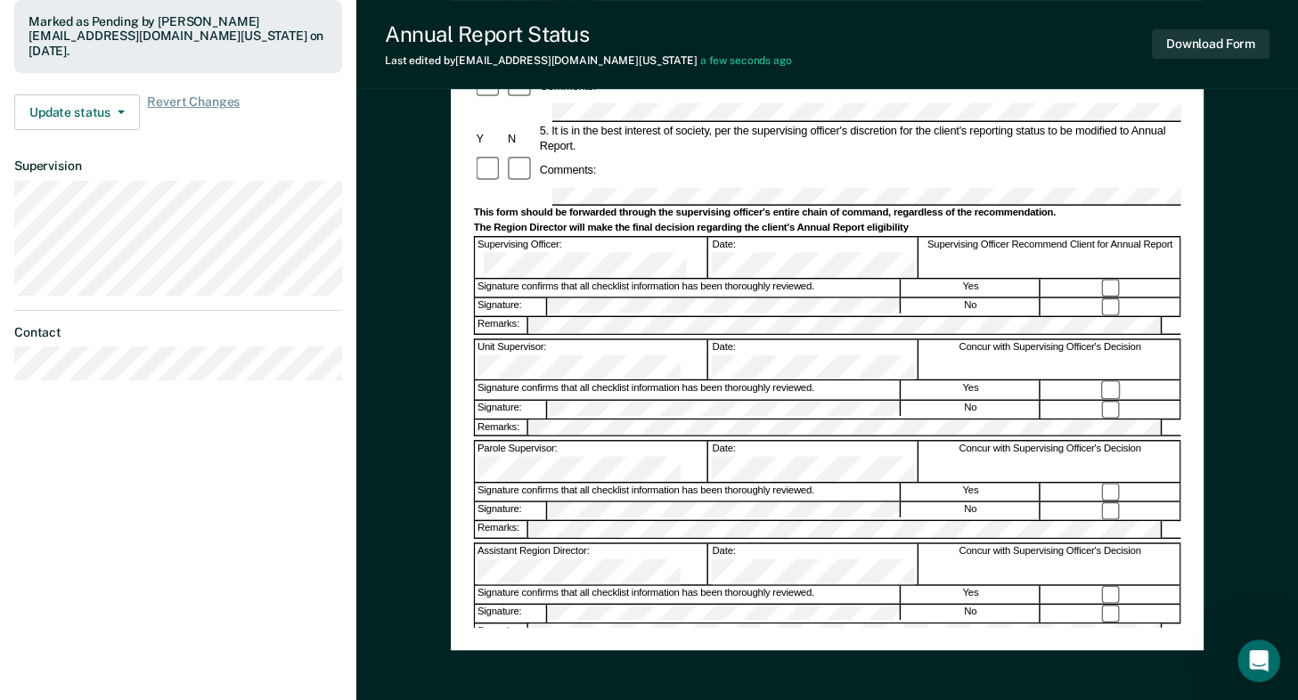
click at [747, 596] on div "Annual Reporting Checklist, Recommendation, and Determination Form Clients who …" at bounding box center [826, 161] width 707 height 936
click at [1189, 45] on button "Download Form" at bounding box center [1211, 43] width 118 height 29
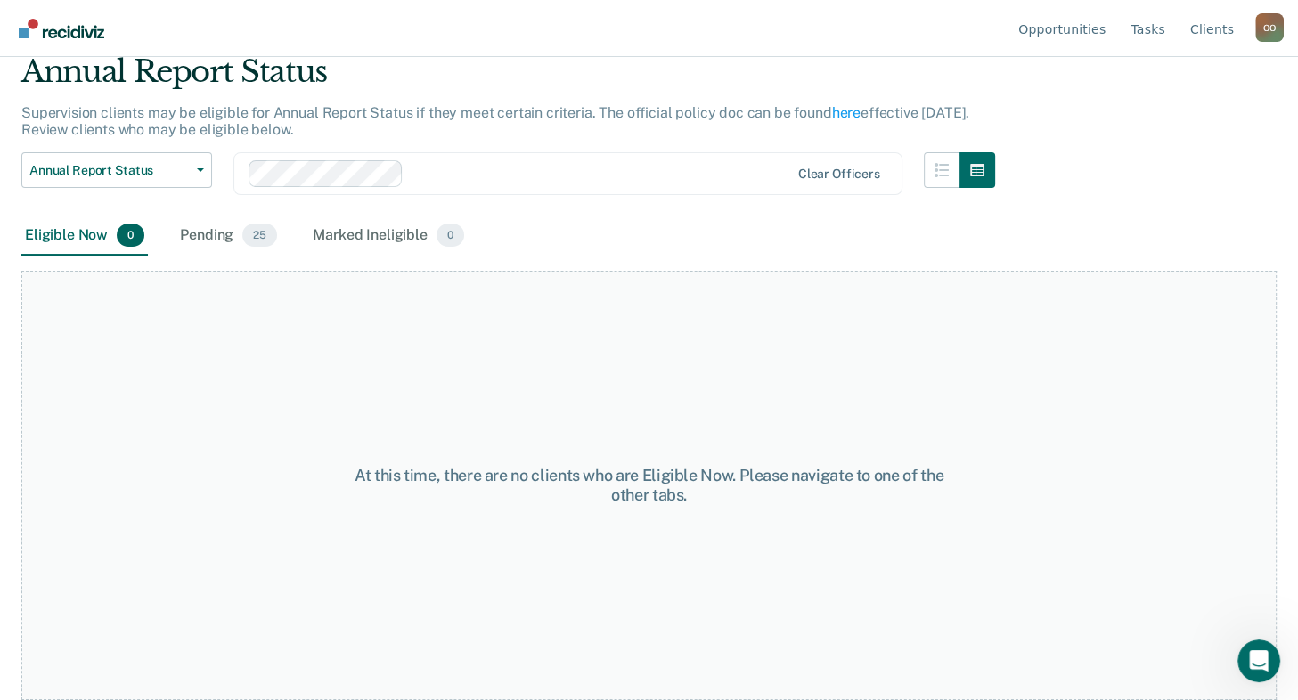
scroll to position [68, 0]
click at [206, 232] on div "Pending 25" at bounding box center [228, 237] width 104 height 39
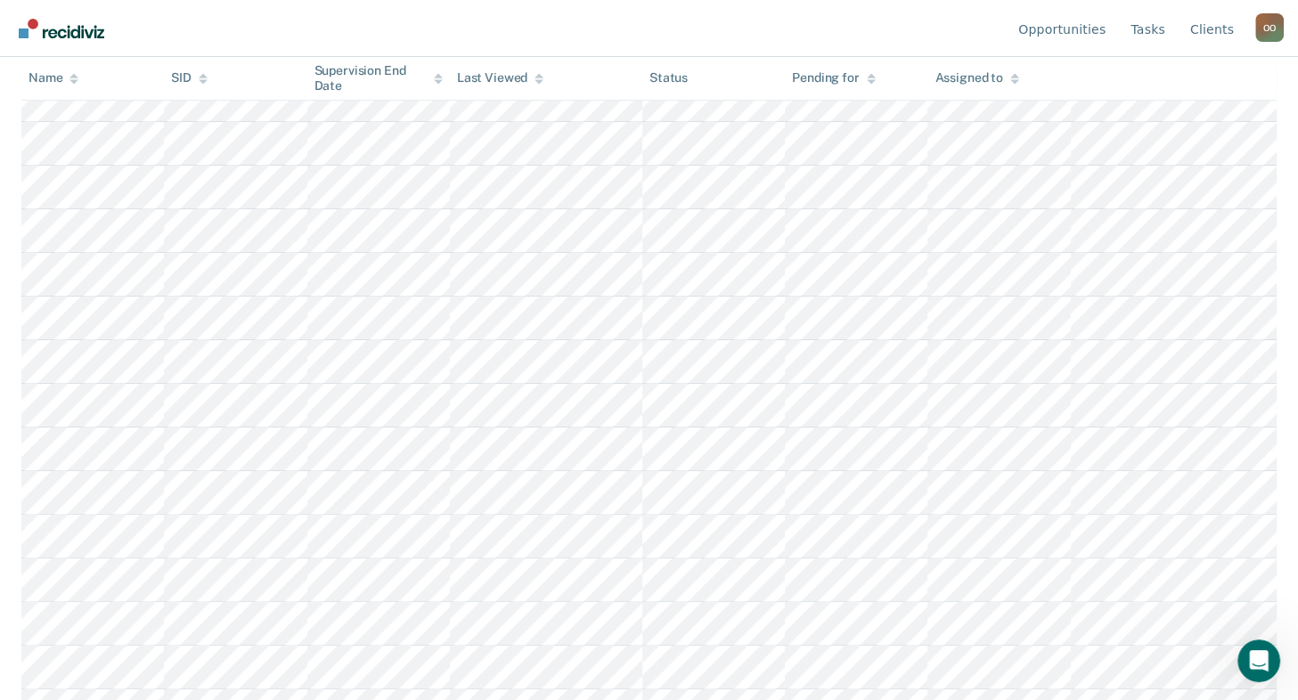
scroll to position [424, 0]
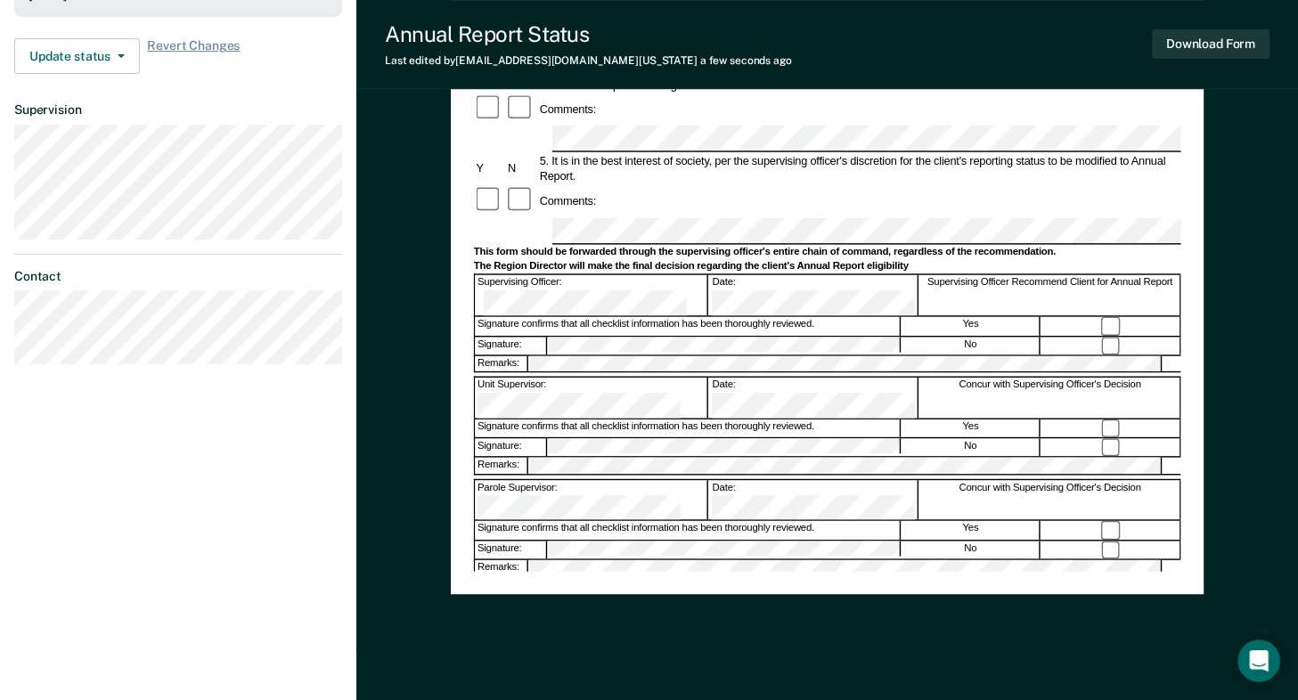
scroll to position [267, 0]
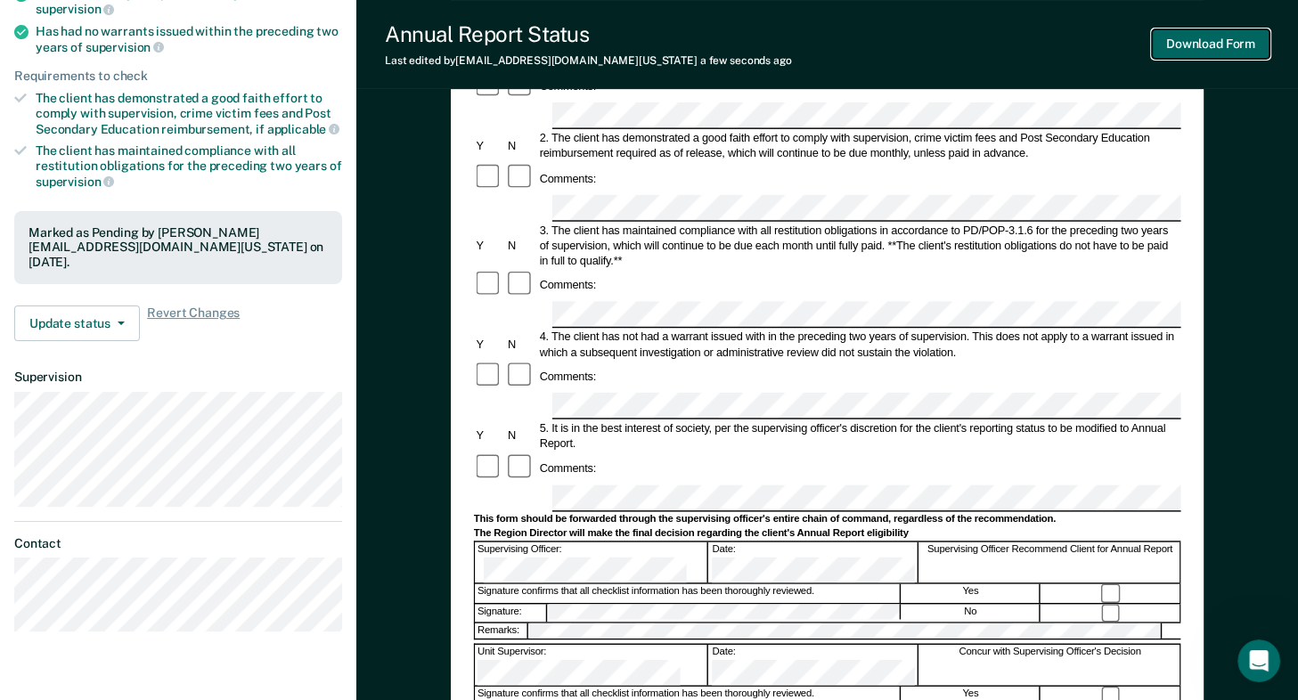
click at [1164, 41] on button "Download Form" at bounding box center [1211, 43] width 118 height 29
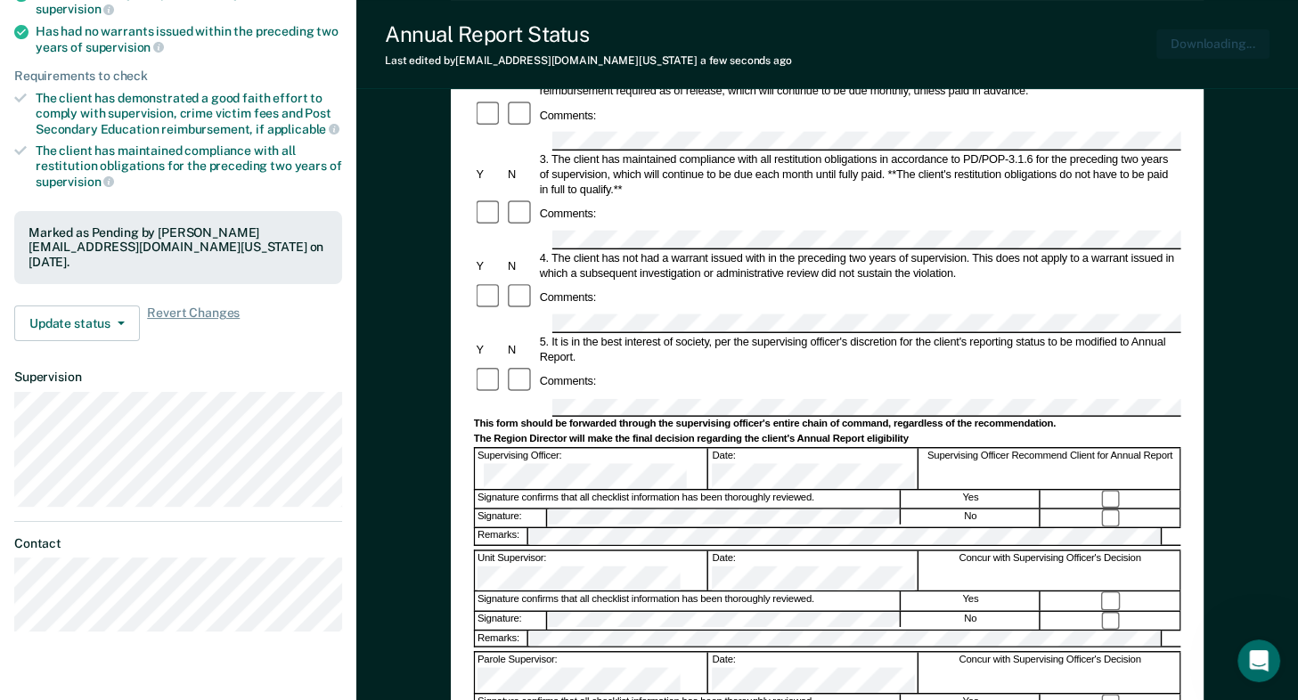
scroll to position [0, 0]
click at [275, 370] on dt "Supervision" at bounding box center [178, 377] width 328 height 15
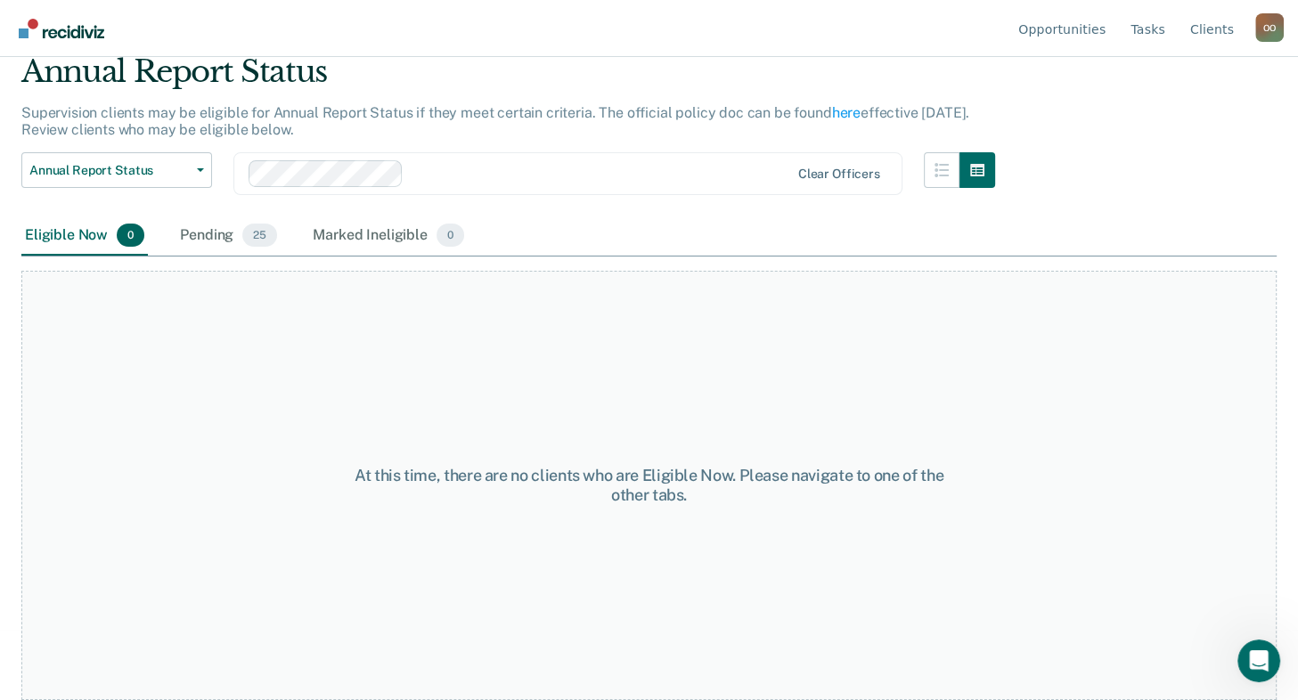
scroll to position [68, 0]
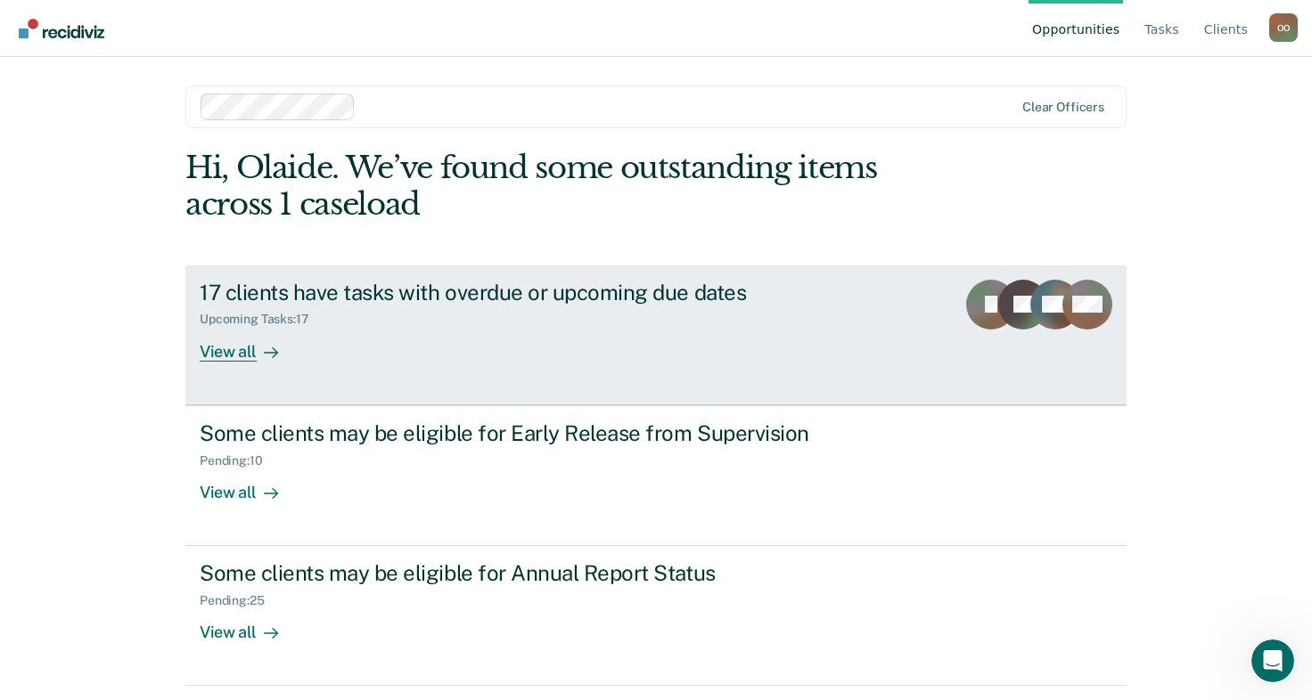
click at [345, 293] on div "17 clients have tasks with overdue or upcoming due dates" at bounding box center [512, 293] width 625 height 26
